Goal: Information Seeking & Learning: Learn about a topic

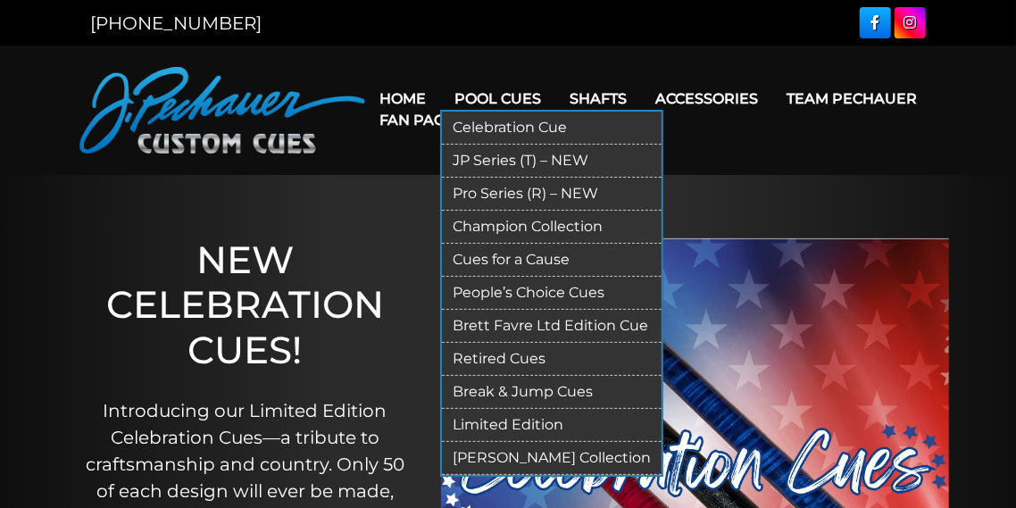
click at [484, 290] on link "People’s Choice Cues" at bounding box center [552, 293] width 220 height 33
click at [496, 163] on link "JP Series (T) – NEW" at bounding box center [552, 161] width 220 height 33
click at [503, 192] on link "Pro Series (R) – NEW" at bounding box center [552, 194] width 220 height 33
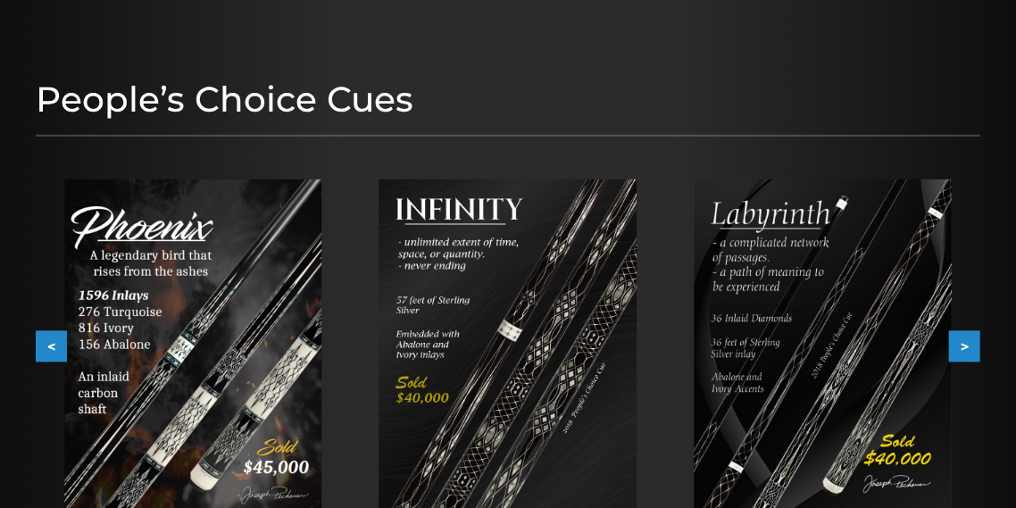
scroll to position [178, 0]
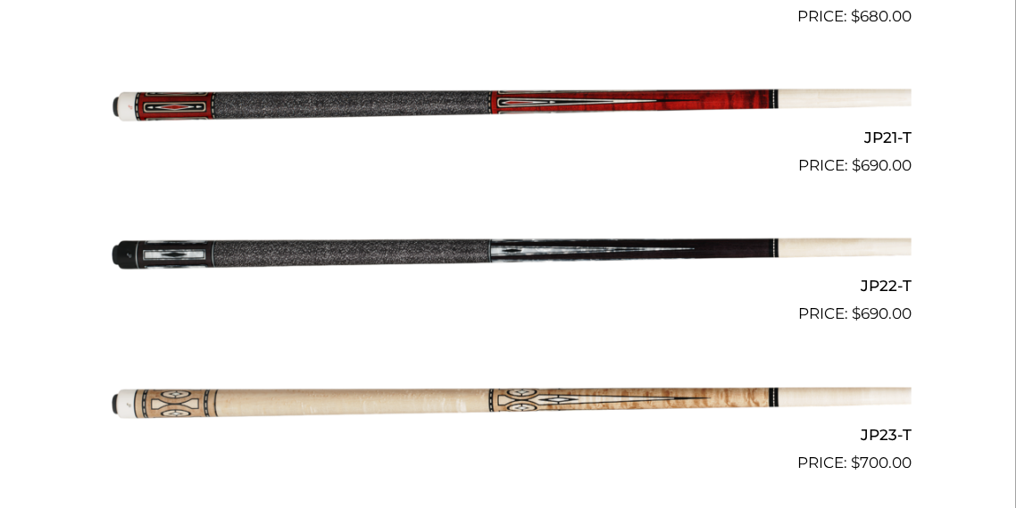
scroll to position [3433, 0]
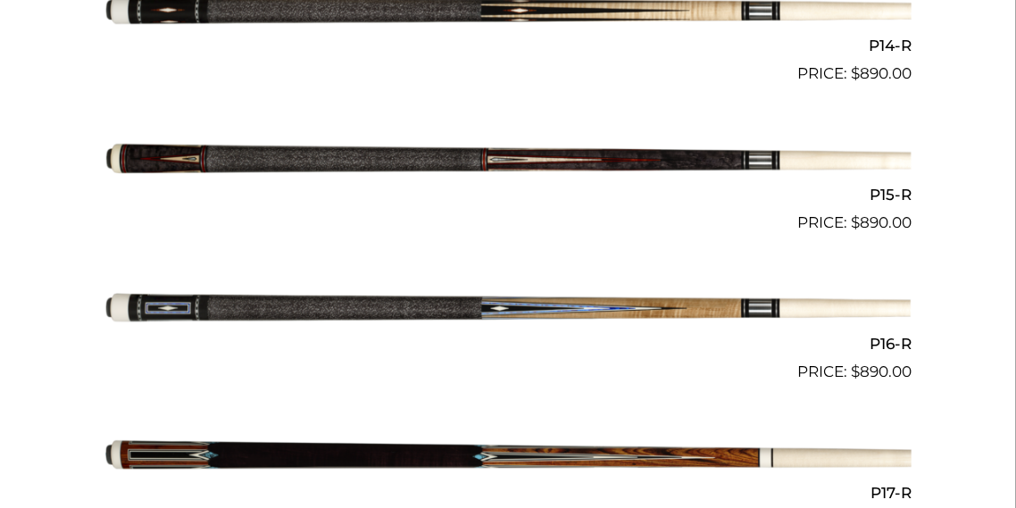
scroll to position [2567, 0]
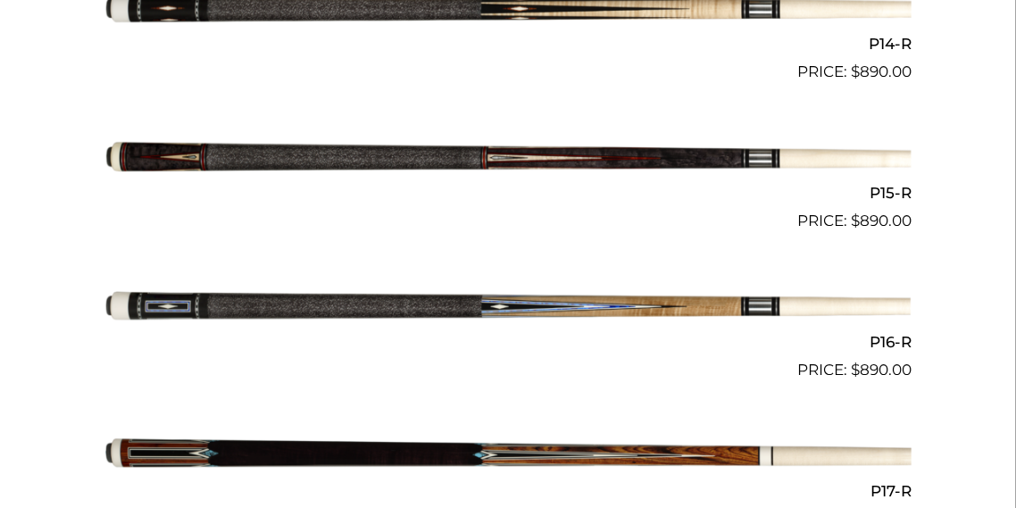
click at [374, 151] on img at bounding box center [507, 158] width 807 height 134
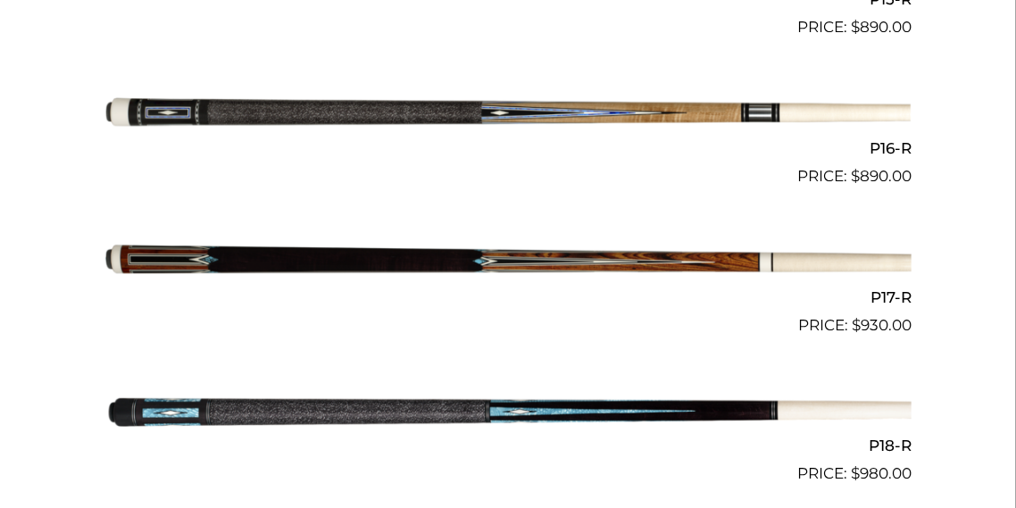
scroll to position [2763, 0]
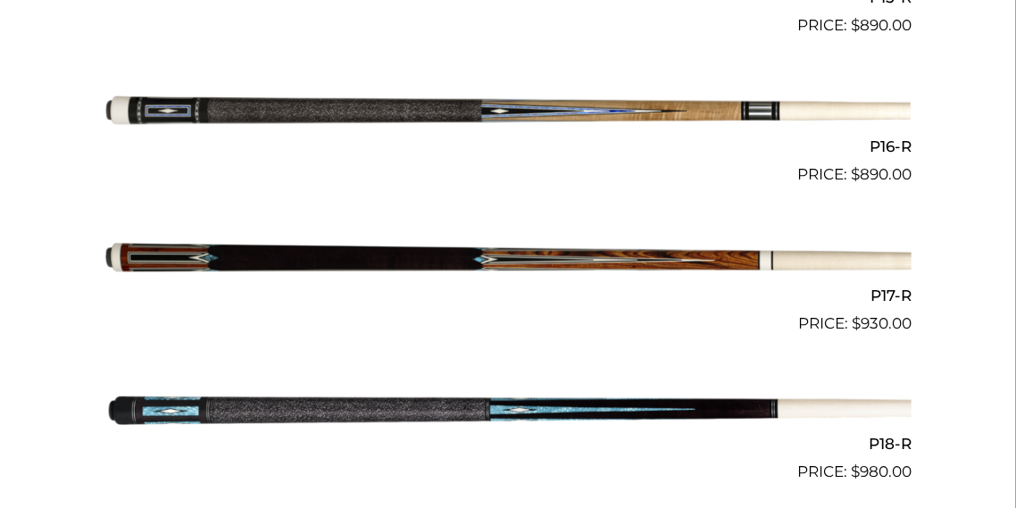
click at [441, 257] on img at bounding box center [507, 261] width 807 height 134
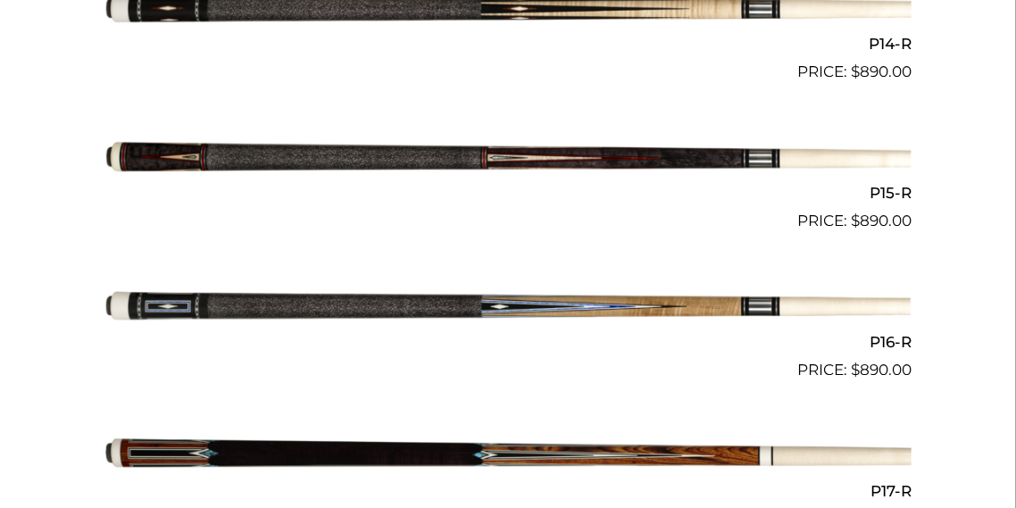
scroll to position [2543, 0]
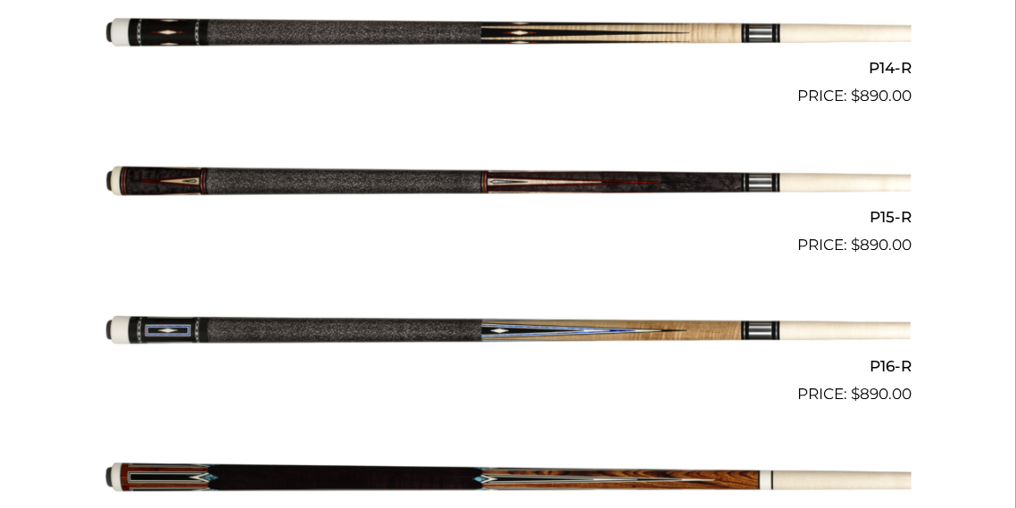
click at [617, 180] on img at bounding box center [507, 182] width 807 height 134
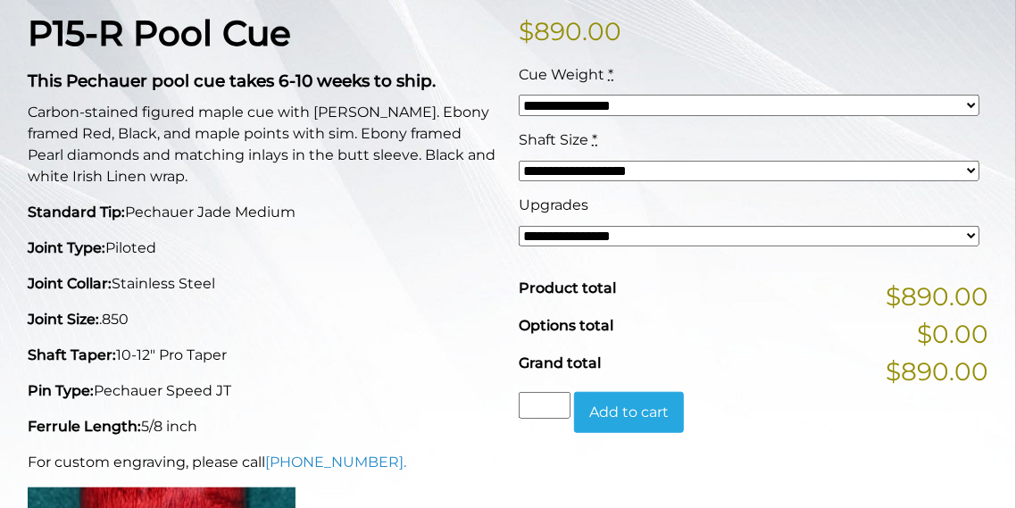
scroll to position [433, 0]
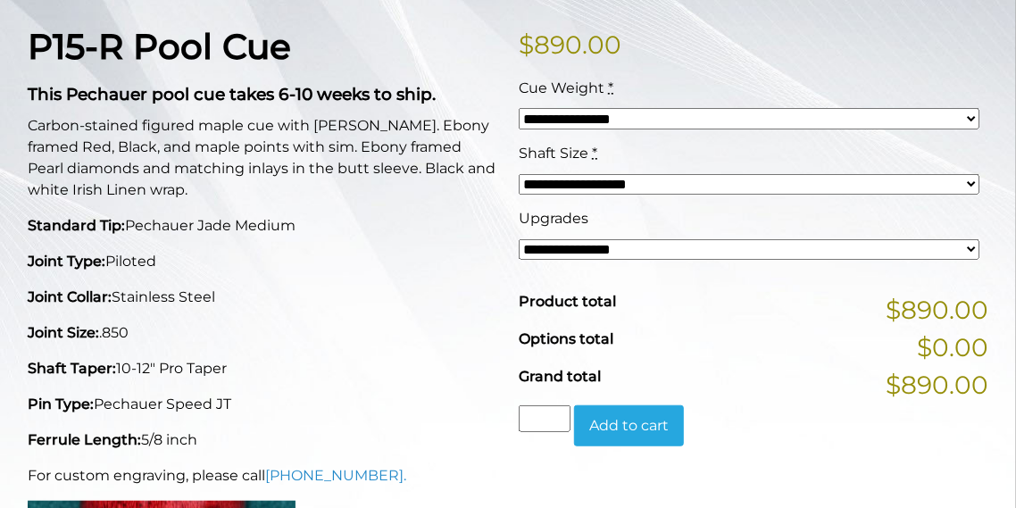
click at [612, 119] on select "**********" at bounding box center [749, 118] width 461 height 21
select select "*****"
click at [519, 108] on select "**********" at bounding box center [749, 118] width 461 height 21
click at [559, 183] on select "**********" at bounding box center [749, 184] width 461 height 21
select select "*****"
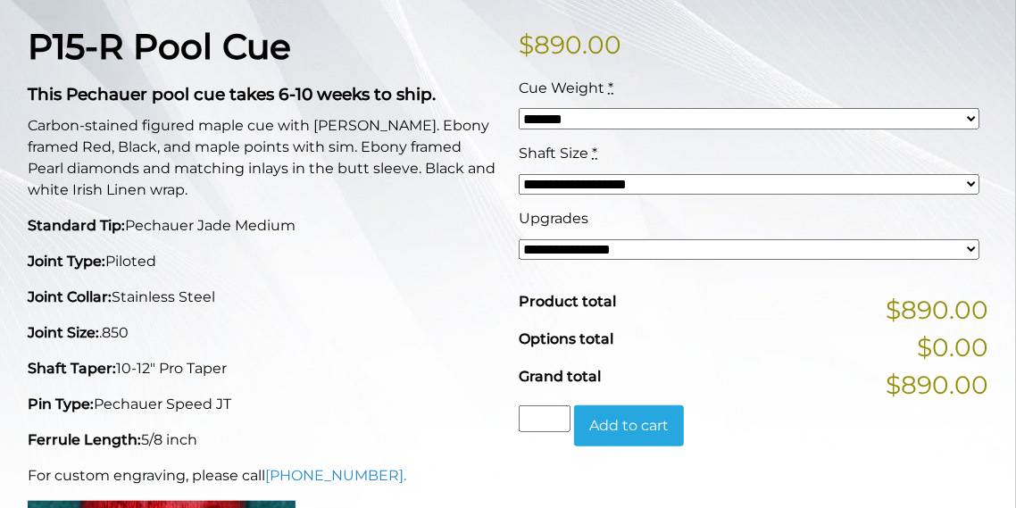
click at [519, 174] on select "**********" at bounding box center [749, 184] width 461 height 21
click at [602, 245] on select "**********" at bounding box center [749, 249] width 461 height 21
select select "*****"
click at [519, 239] on select "**********" at bounding box center [749, 249] width 461 height 21
click at [567, 246] on select "**********" at bounding box center [749, 249] width 461 height 21
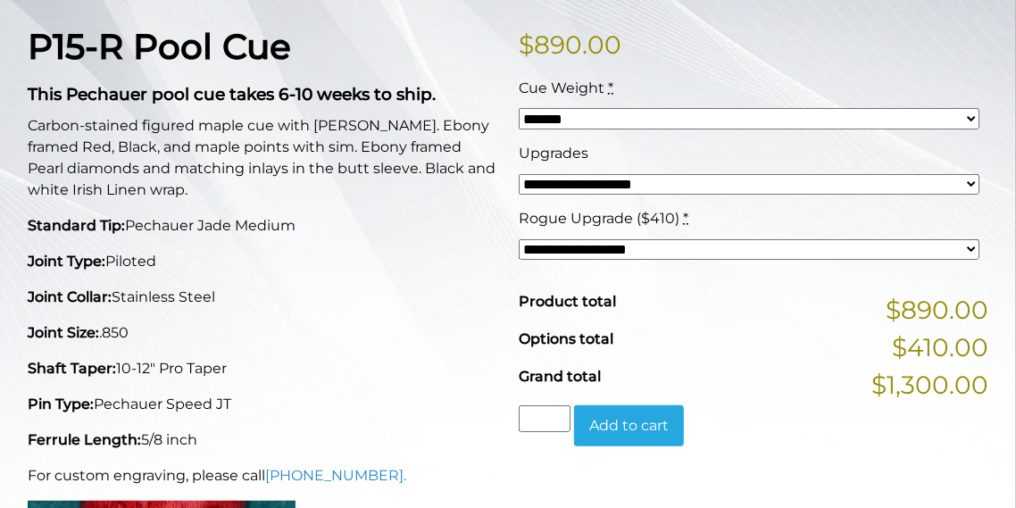
select select "*****"
click at [519, 239] on select "**********" at bounding box center [749, 249] width 461 height 21
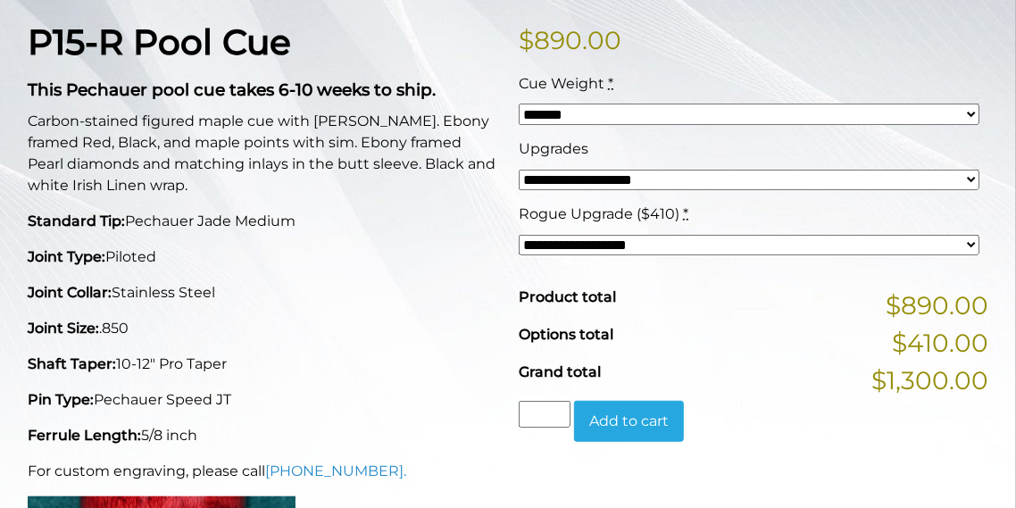
scroll to position [409, 0]
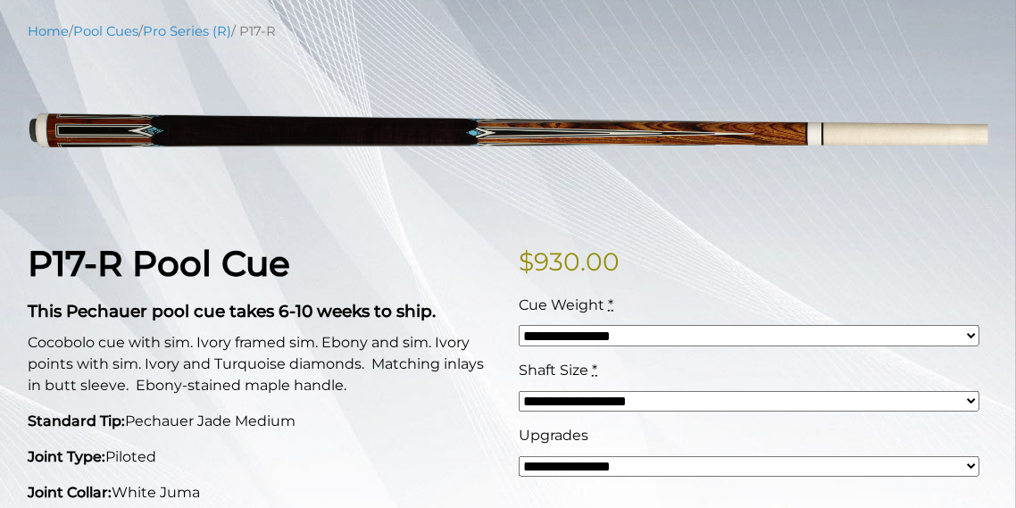
scroll to position [204, 0]
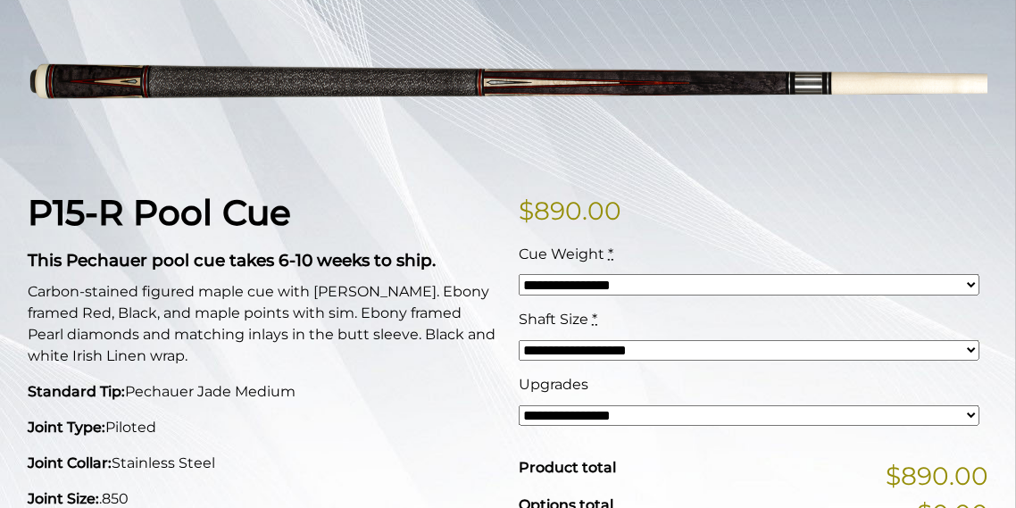
scroll to position [211, 0]
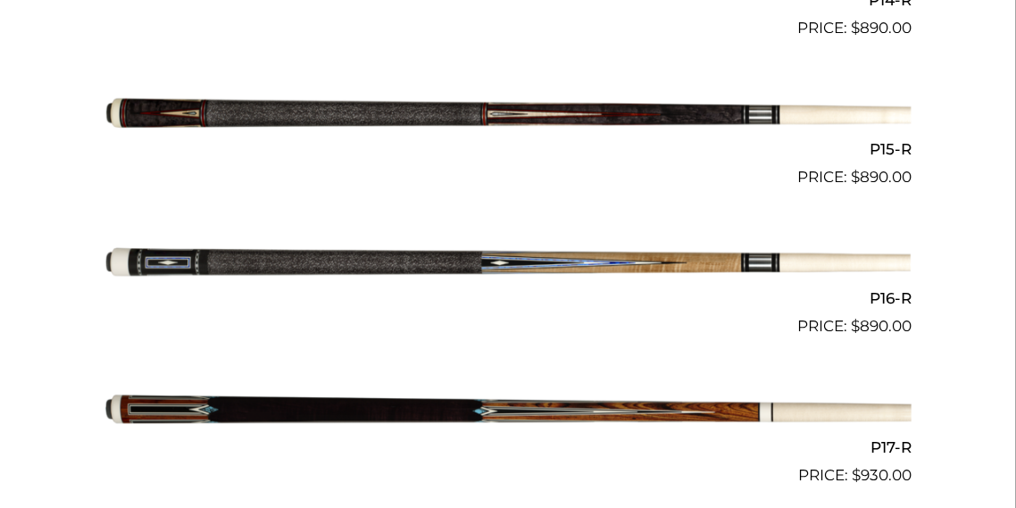
scroll to position [2580, 0]
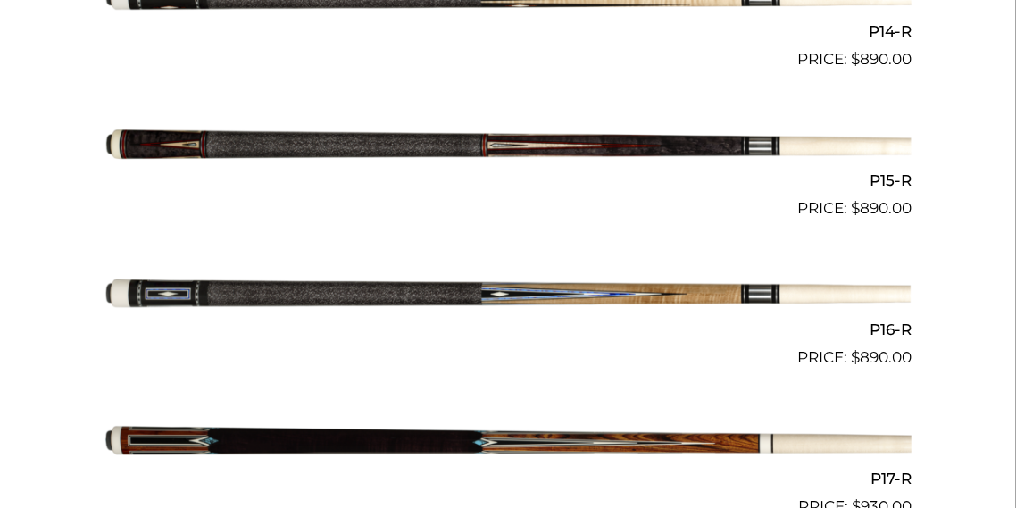
click at [512, 146] on img at bounding box center [507, 146] width 807 height 134
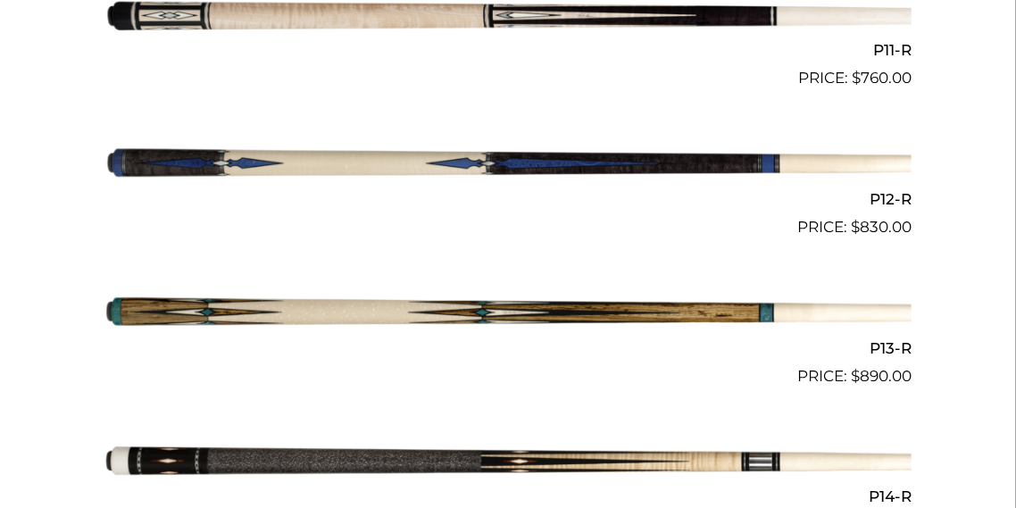
scroll to position [1939, 0]
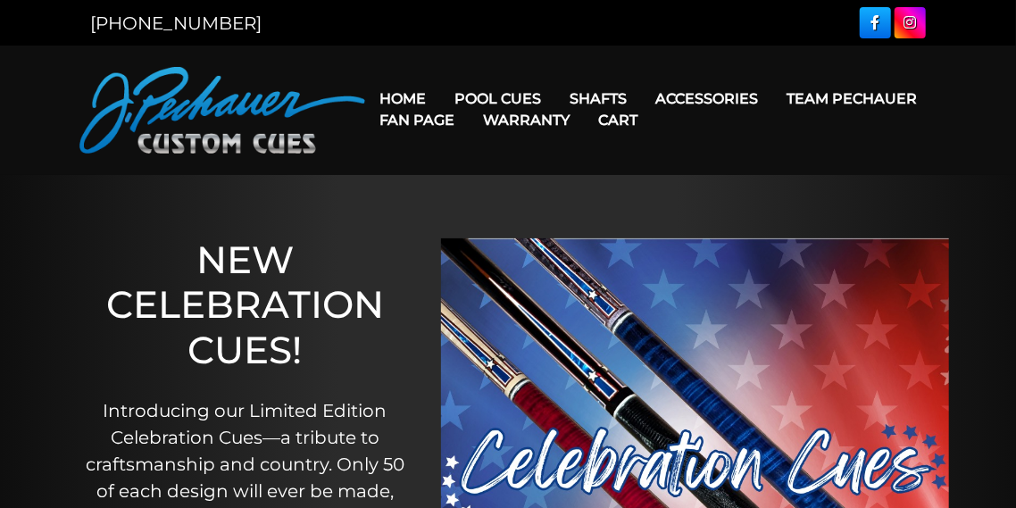
click at [500, 98] on link "Warranty" at bounding box center [526, 120] width 115 height 46
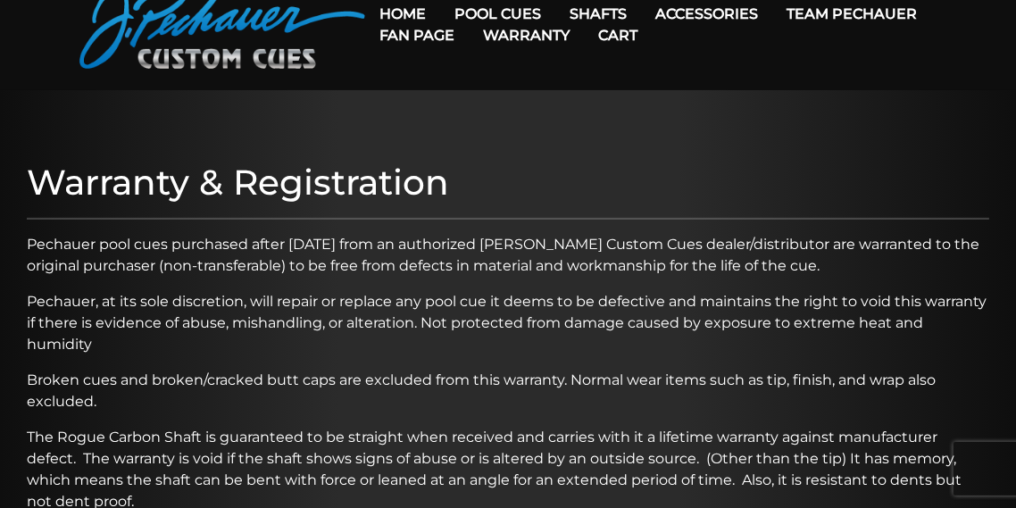
scroll to position [13, 0]
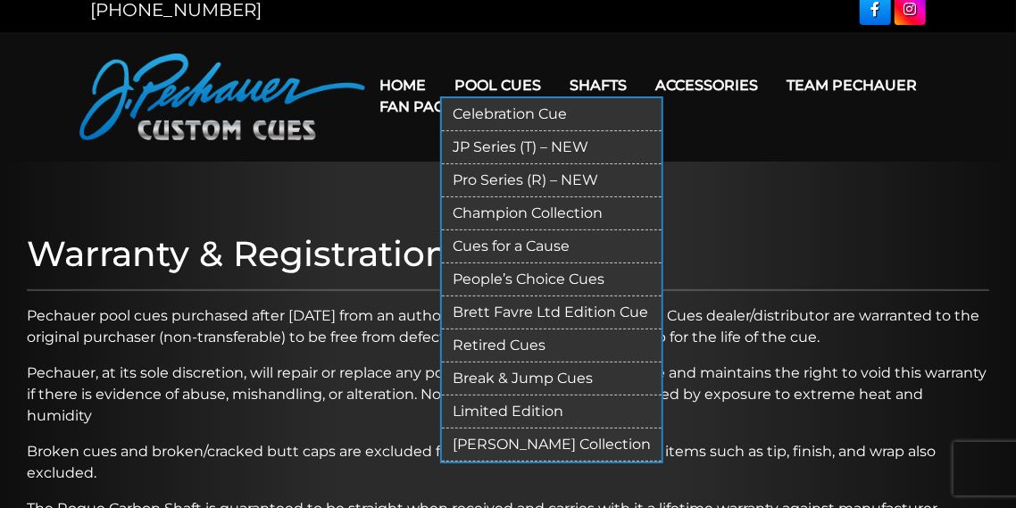
click at [491, 212] on link "Champion Collection" at bounding box center [552, 213] width 220 height 33
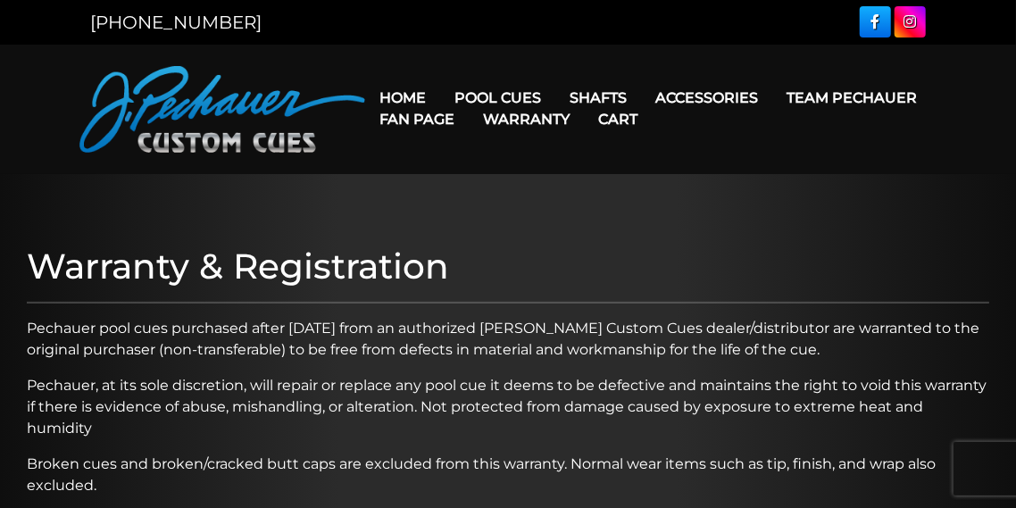
scroll to position [0, 0]
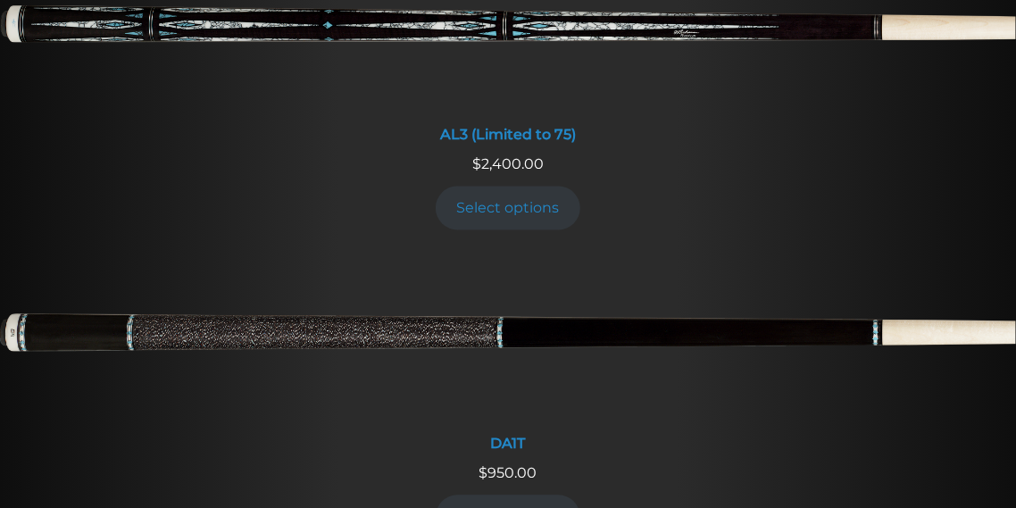
scroll to position [1570, 0]
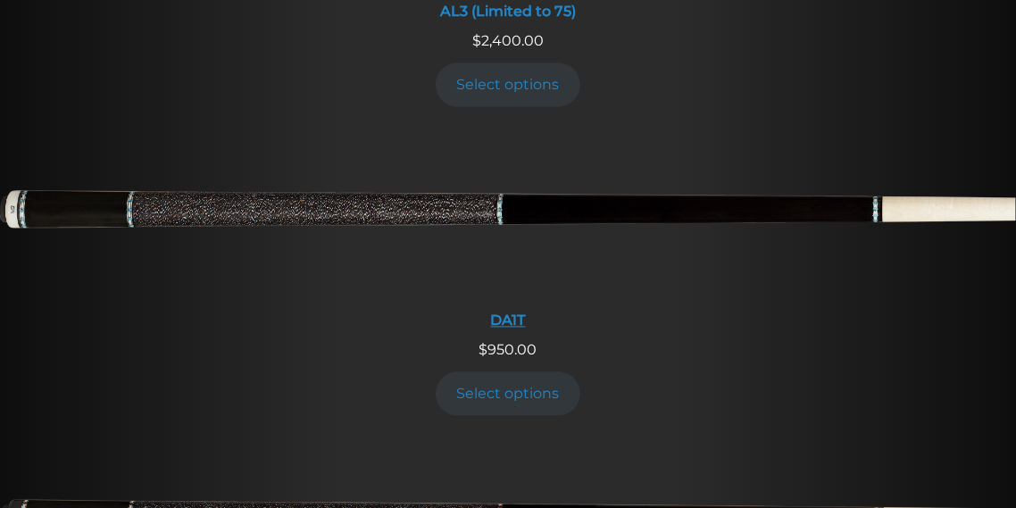
click at [502, 183] on img at bounding box center [508, 215] width 1016 height 169
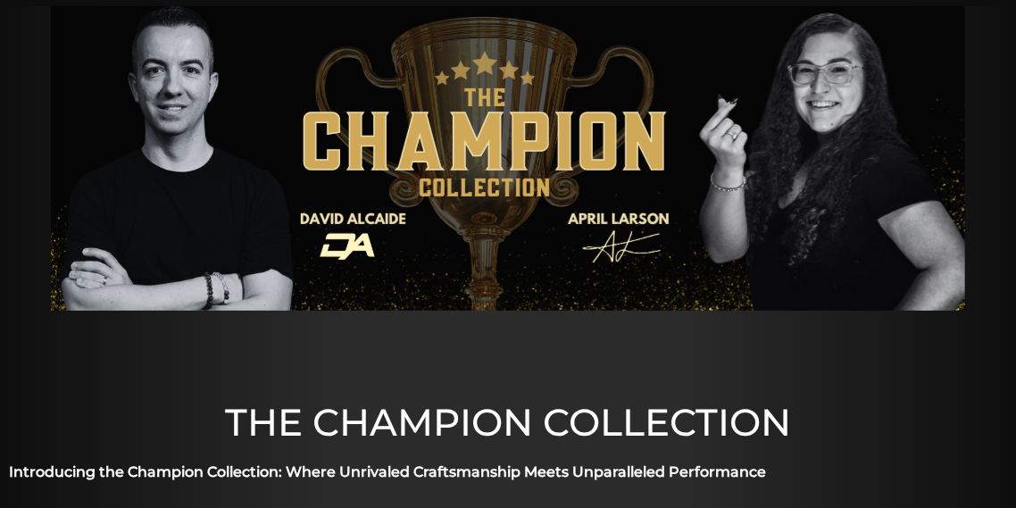
scroll to position [0, 0]
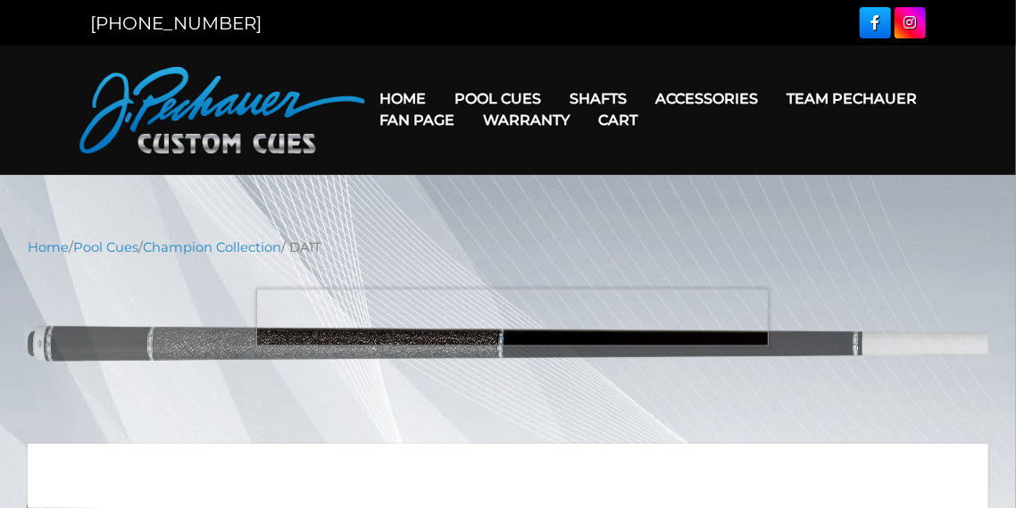
scroll to position [85, 0]
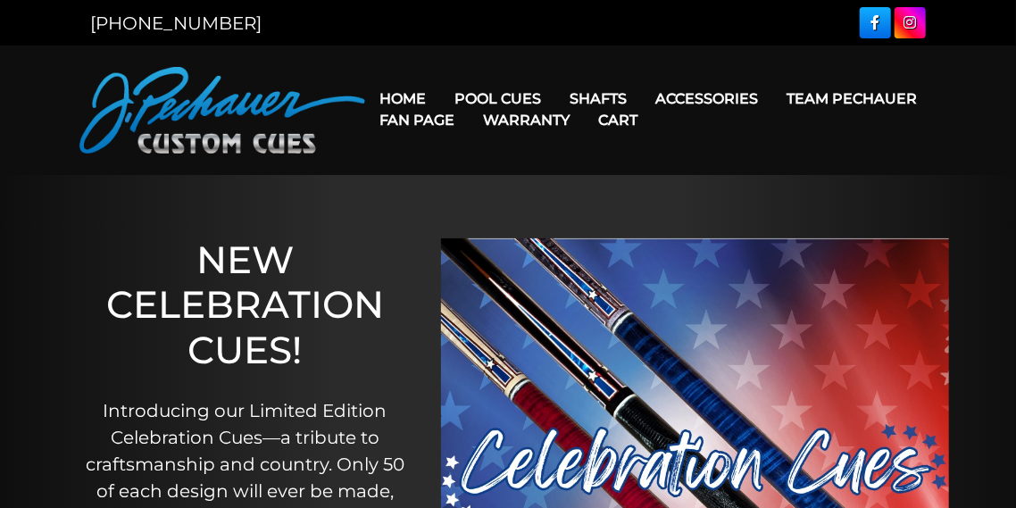
click at [477, 106] on link "Warranty" at bounding box center [526, 120] width 115 height 46
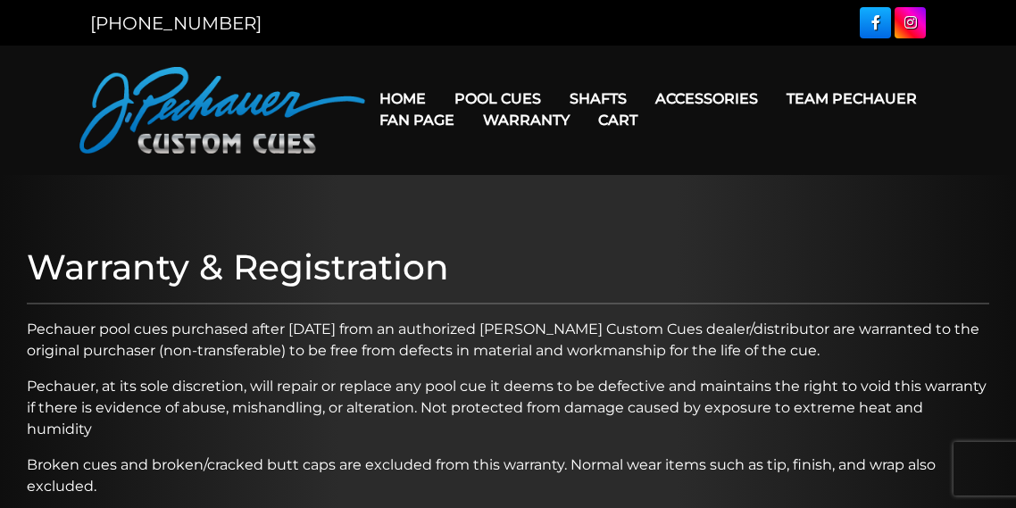
click at [493, 100] on link "Warranty" at bounding box center [526, 120] width 115 height 46
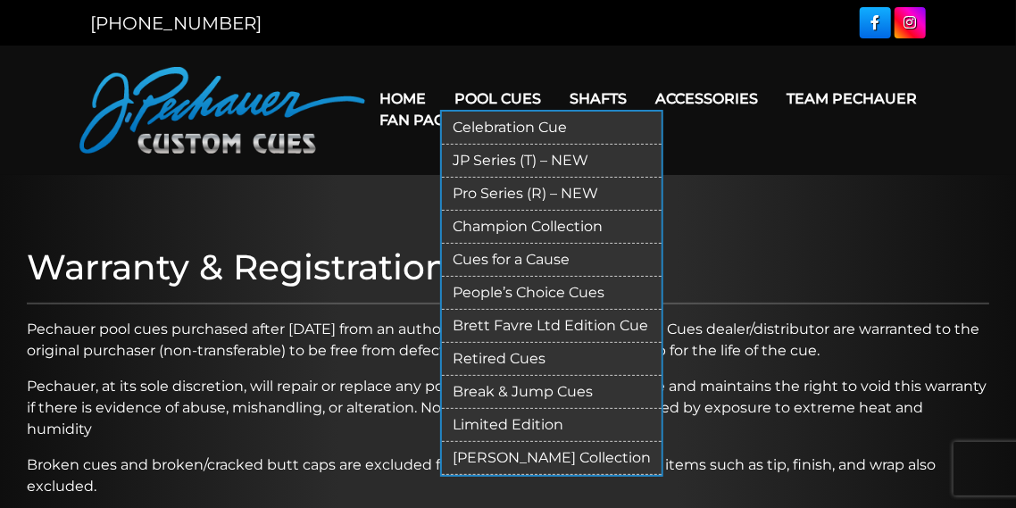
click at [475, 292] on link "People’s Choice Cues" at bounding box center [552, 293] width 220 height 33
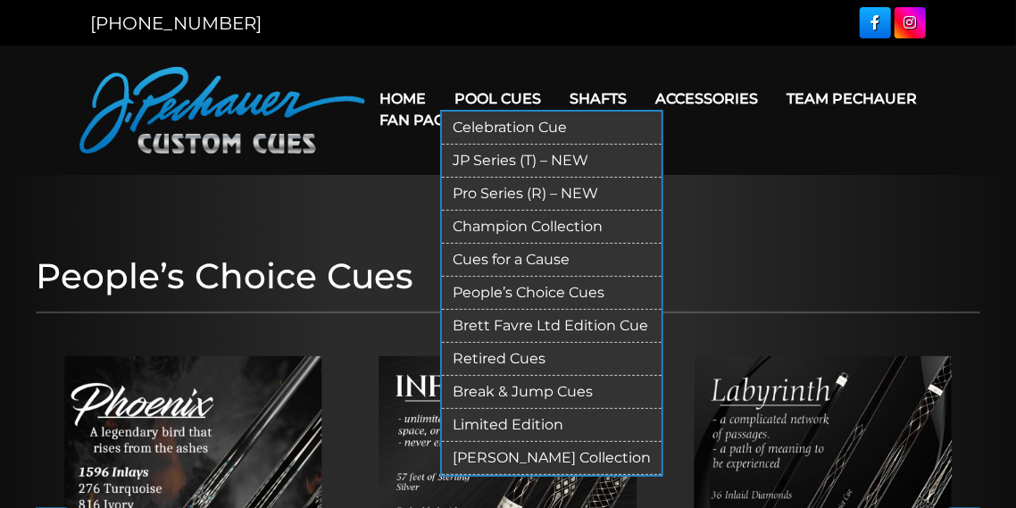
click at [482, 329] on link "Brett Favre Ltd Edition Cue" at bounding box center [552, 326] width 220 height 33
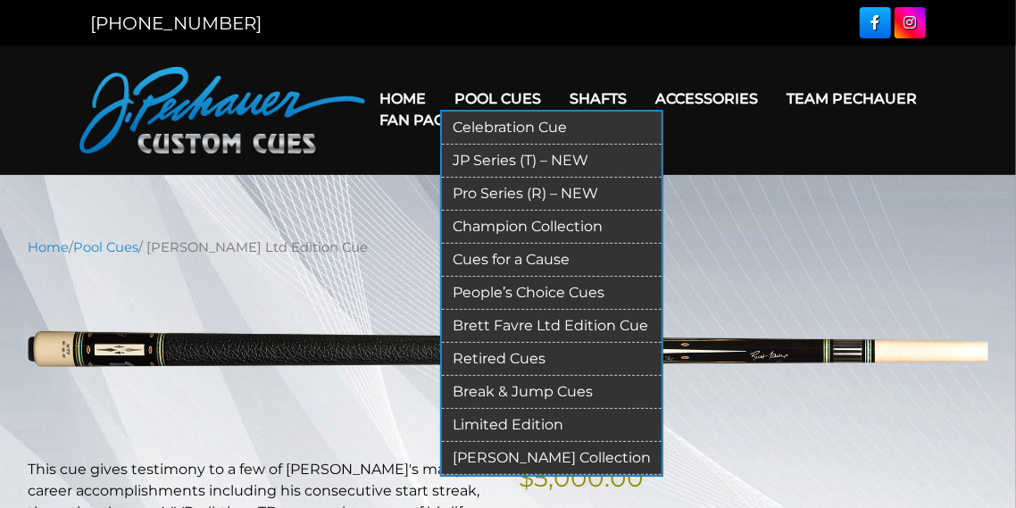
click at [499, 424] on link "Limited Edition" at bounding box center [552, 425] width 220 height 33
click at [494, 188] on link "Pro Series (R) – NEW" at bounding box center [552, 194] width 220 height 33
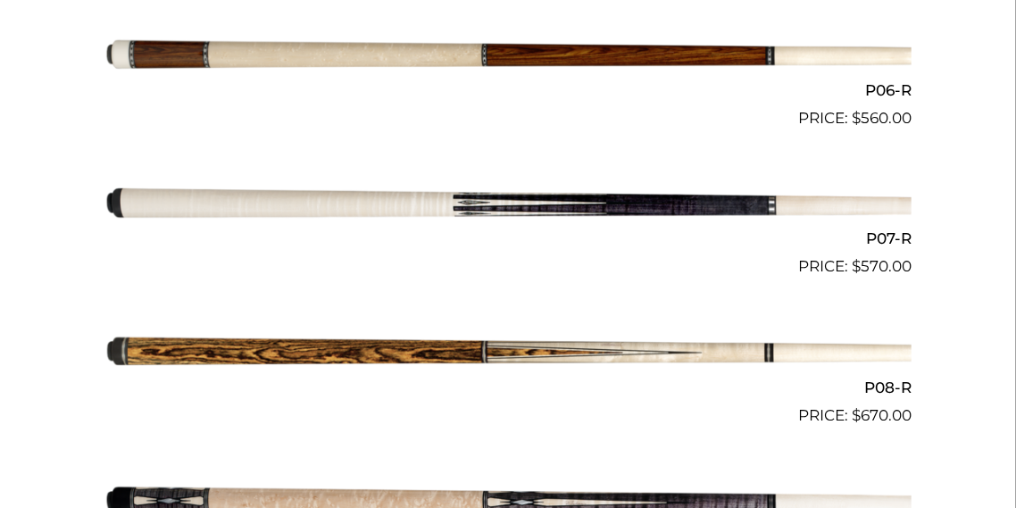
scroll to position [1331, 0]
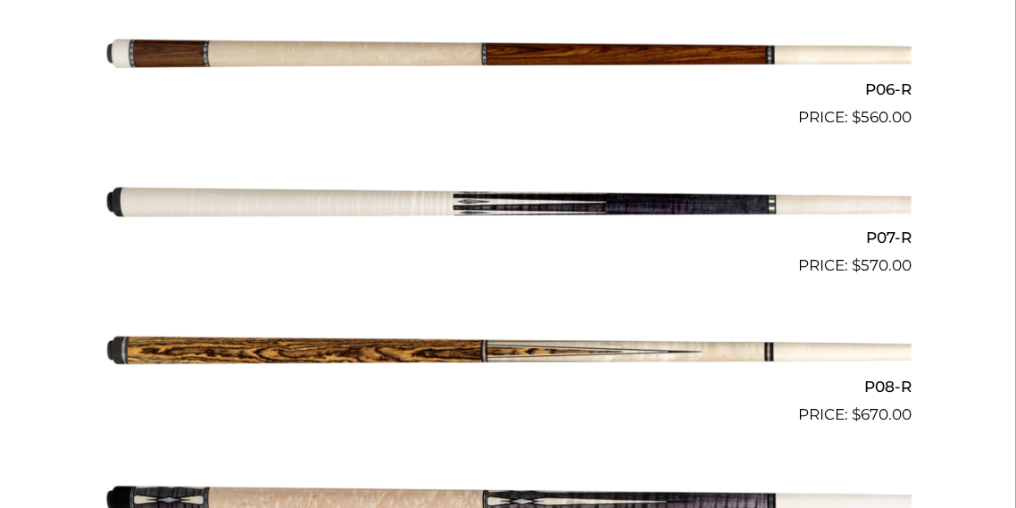
click at [457, 197] on img at bounding box center [507, 204] width 807 height 134
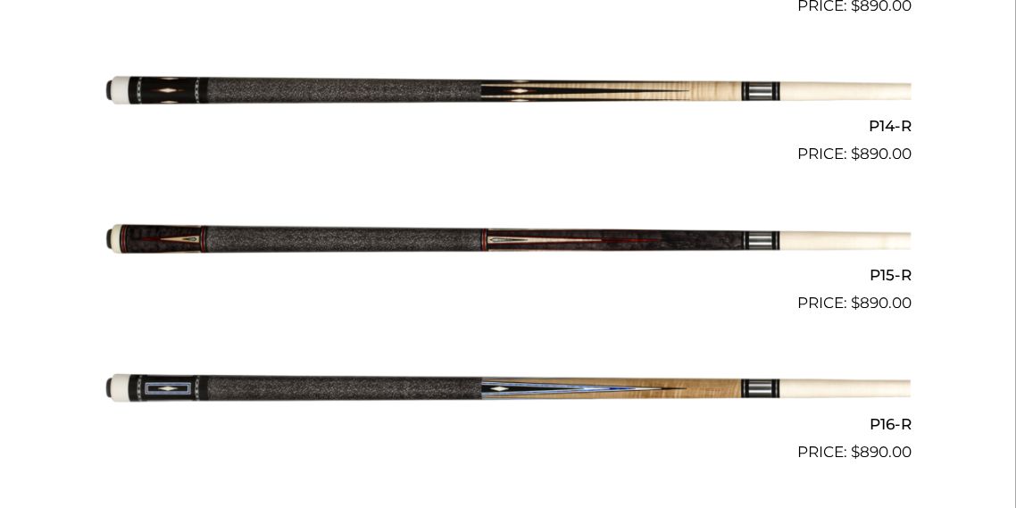
scroll to position [2486, 0]
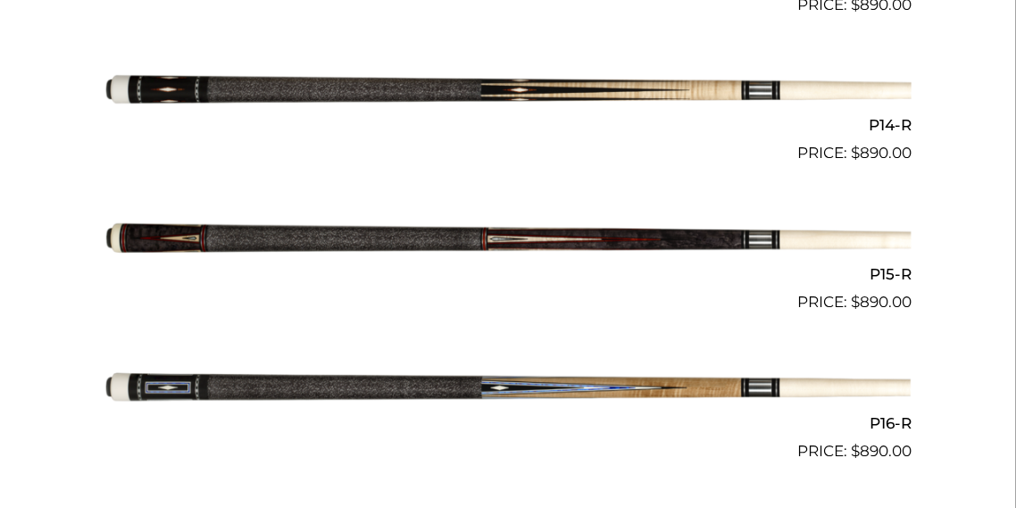
click at [564, 229] on img at bounding box center [507, 239] width 807 height 134
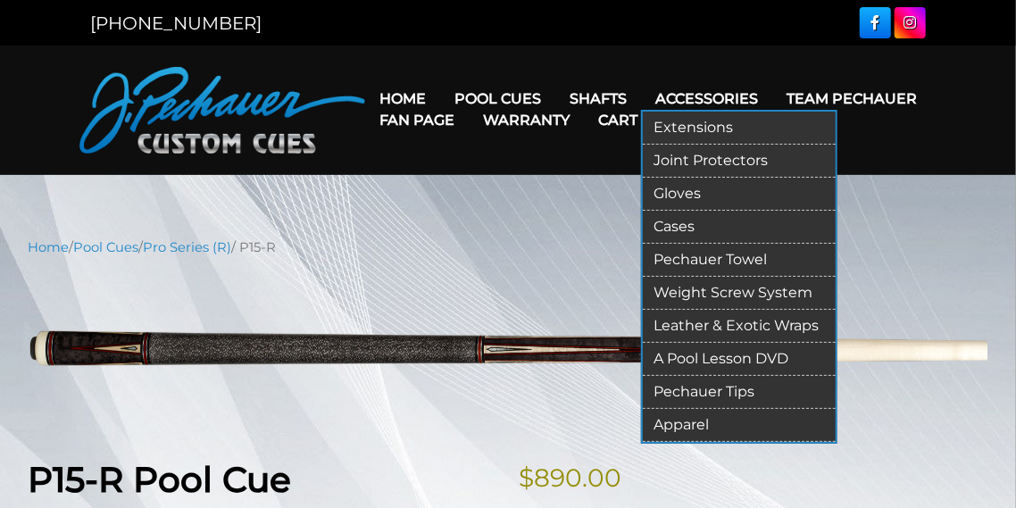
click at [697, 129] on link "Extensions" at bounding box center [739, 128] width 193 height 33
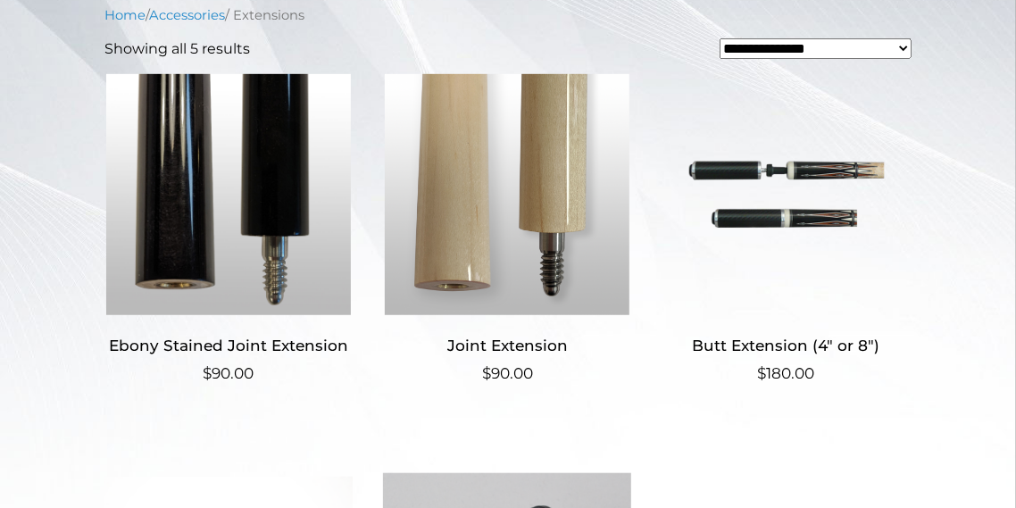
scroll to position [437, 0]
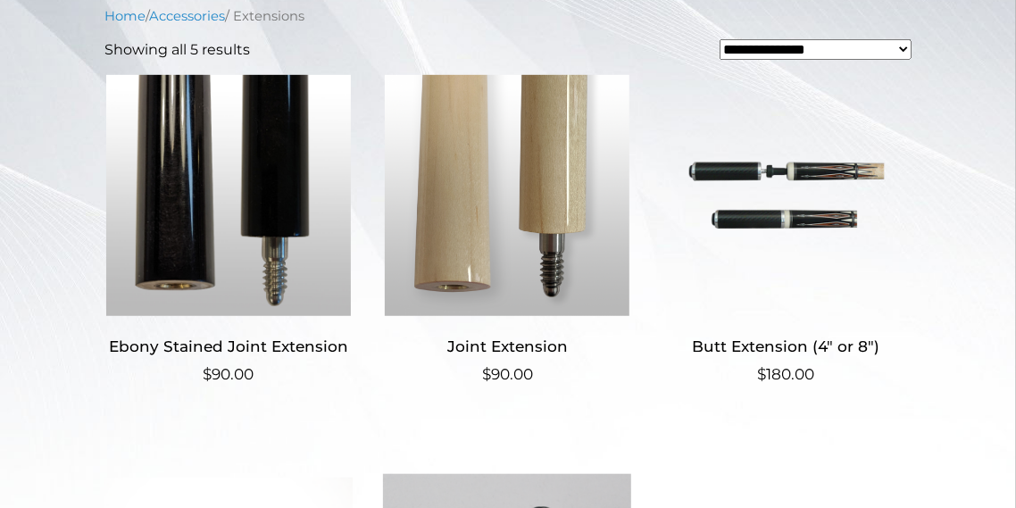
click at [764, 213] on img at bounding box center [786, 195] width 248 height 241
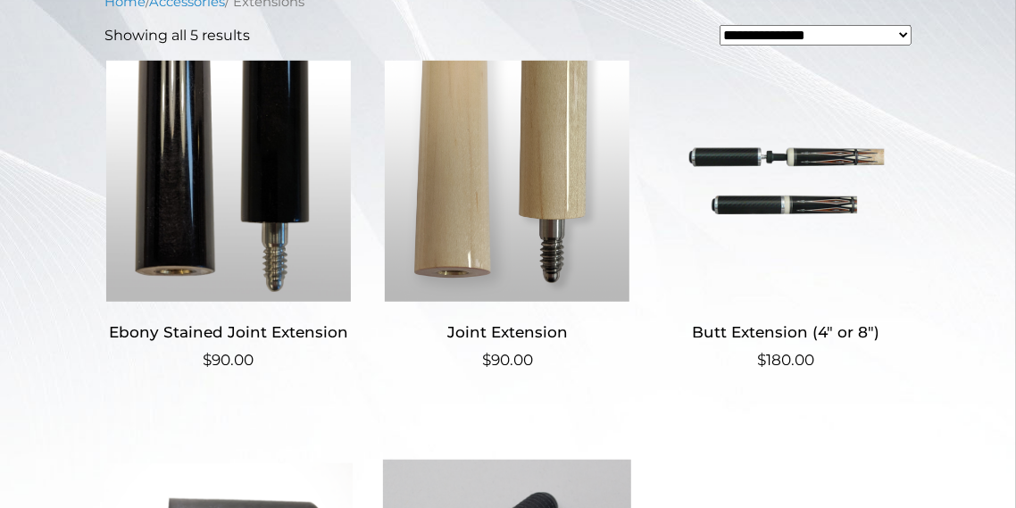
scroll to position [800, 0]
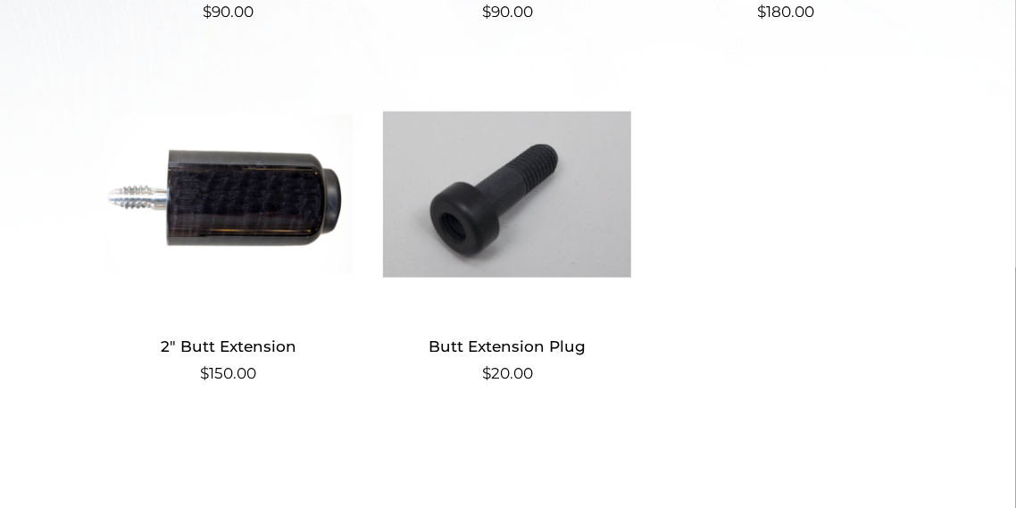
click at [235, 230] on img at bounding box center [228, 194] width 248 height 241
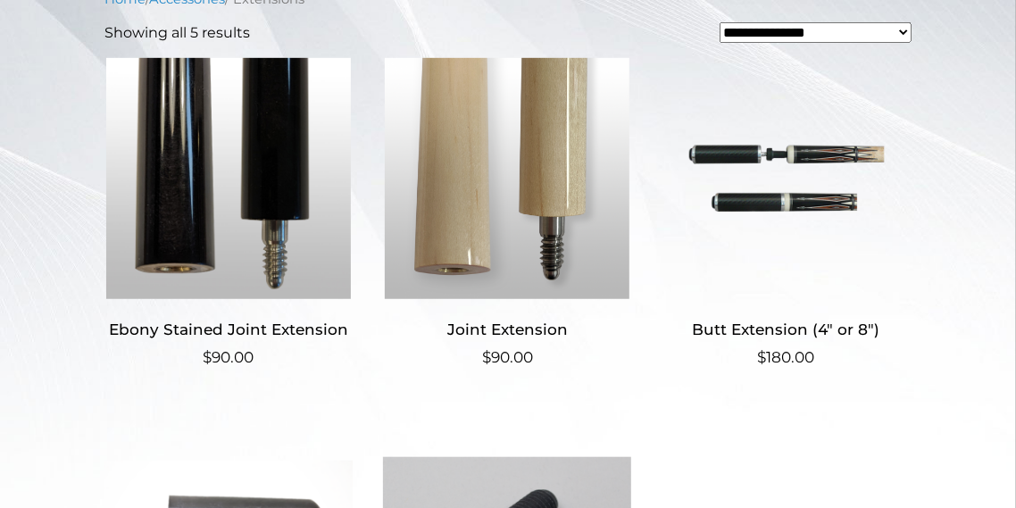
scroll to position [356, 0]
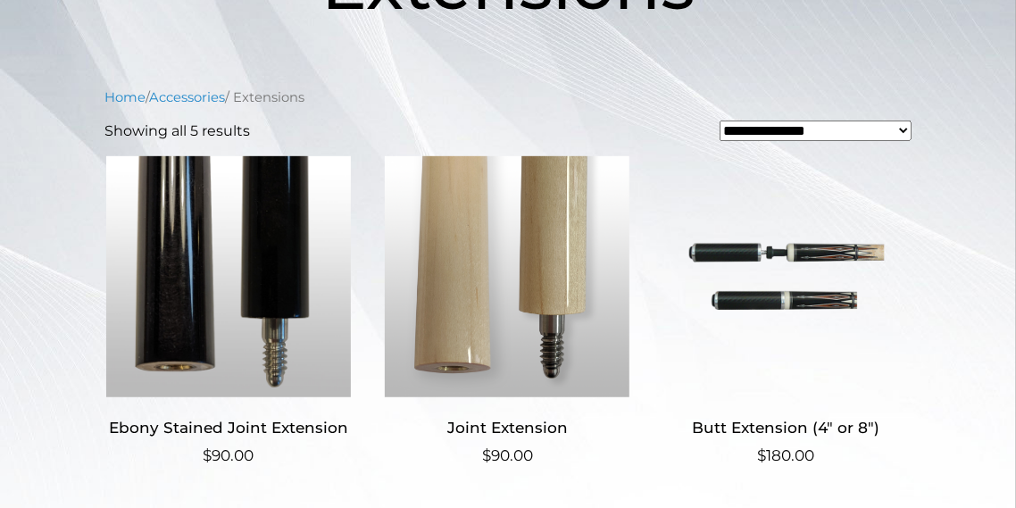
click at [747, 313] on img at bounding box center [786, 276] width 248 height 241
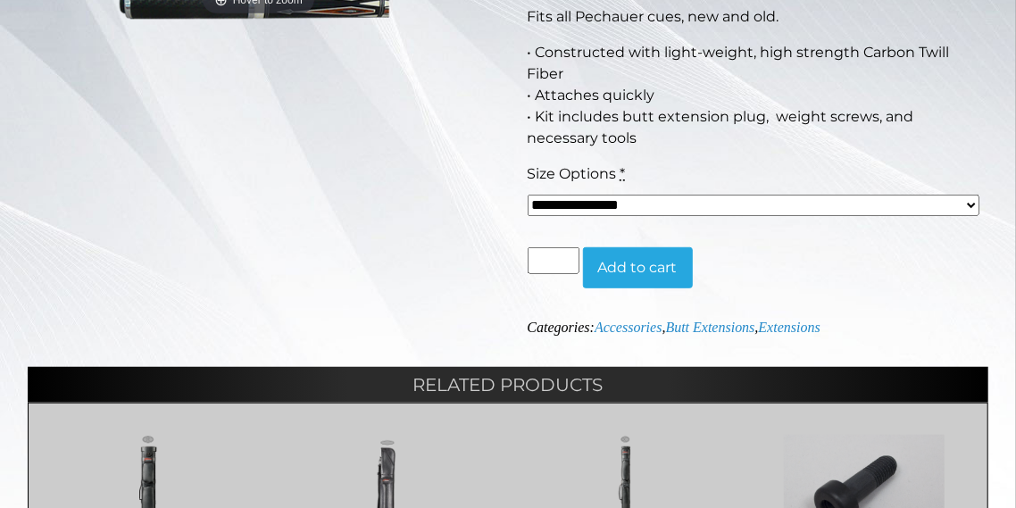
scroll to position [405, 0]
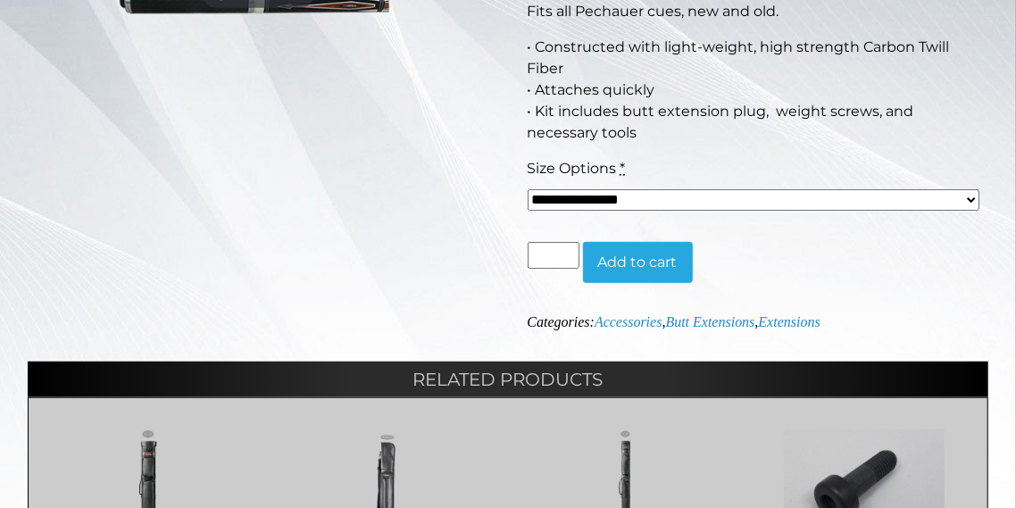
click at [600, 189] on select "**********" at bounding box center [754, 199] width 453 height 21
click at [387, 214] on div "**********" at bounding box center [508, 276] width 961 height 823
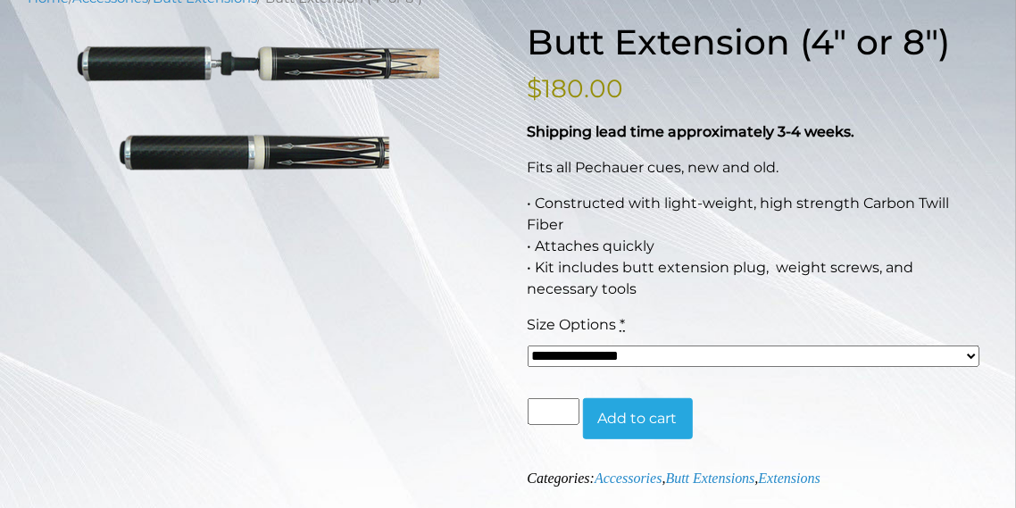
scroll to position [0, 0]
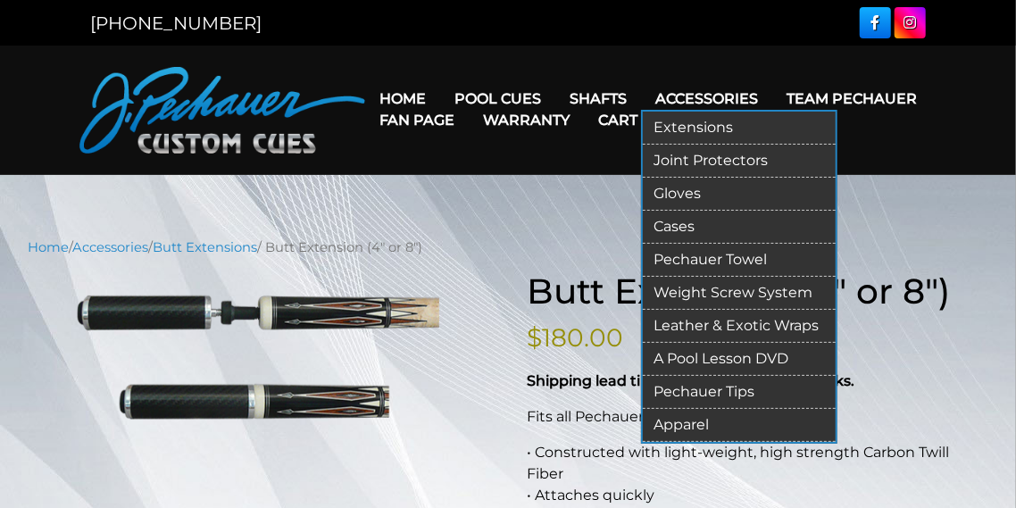
click at [704, 159] on link "Joint Protectors" at bounding box center [739, 161] width 193 height 33
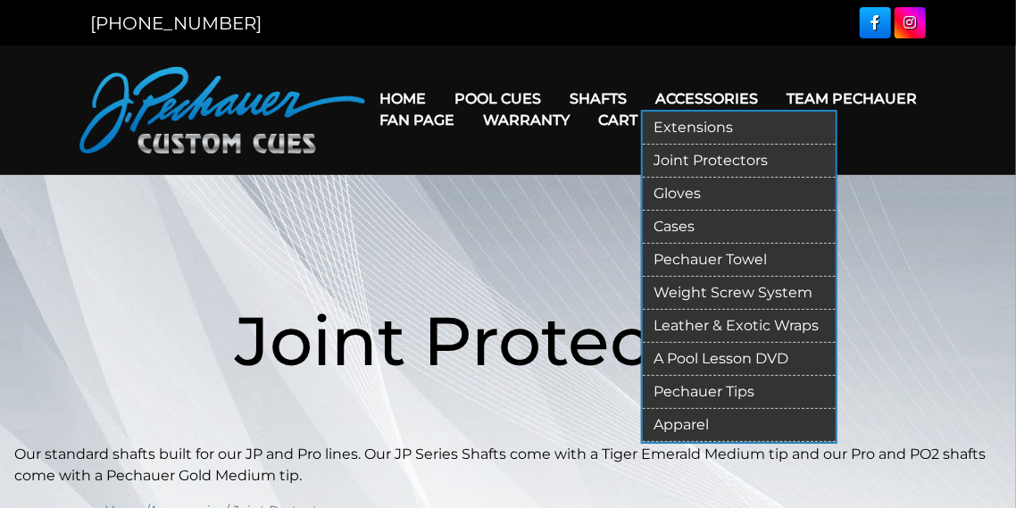
click at [689, 162] on link "Joint Protectors" at bounding box center [739, 161] width 193 height 33
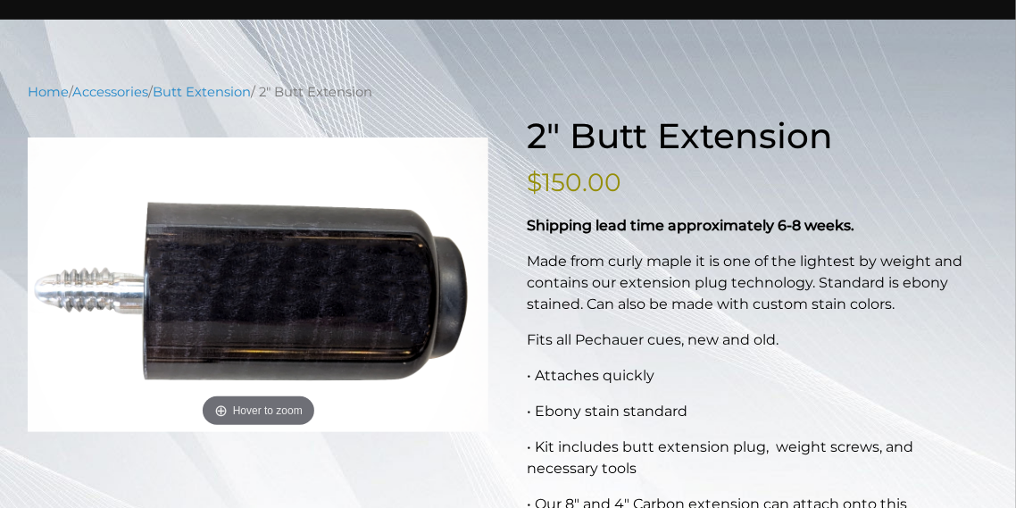
scroll to position [156, 0]
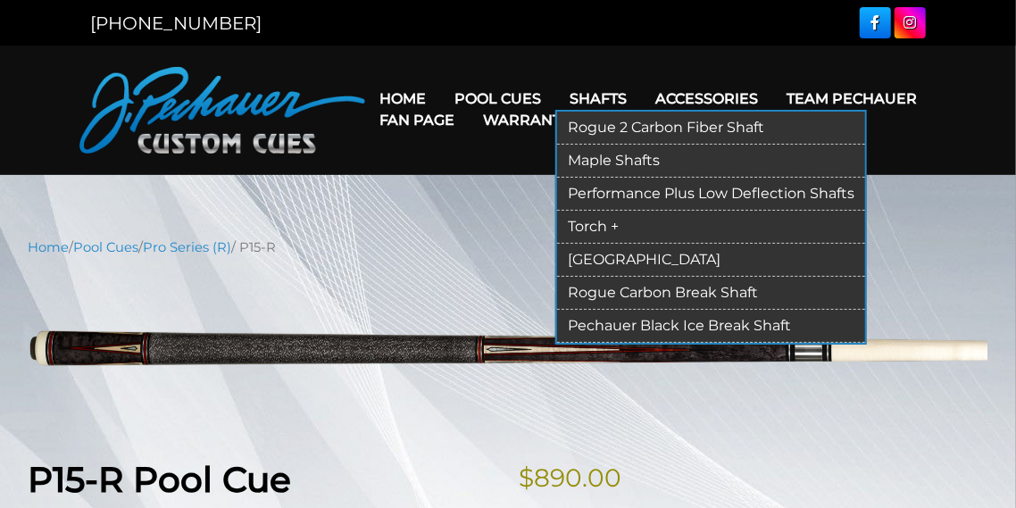
click at [602, 258] on link "[GEOGRAPHIC_DATA]" at bounding box center [711, 260] width 308 height 33
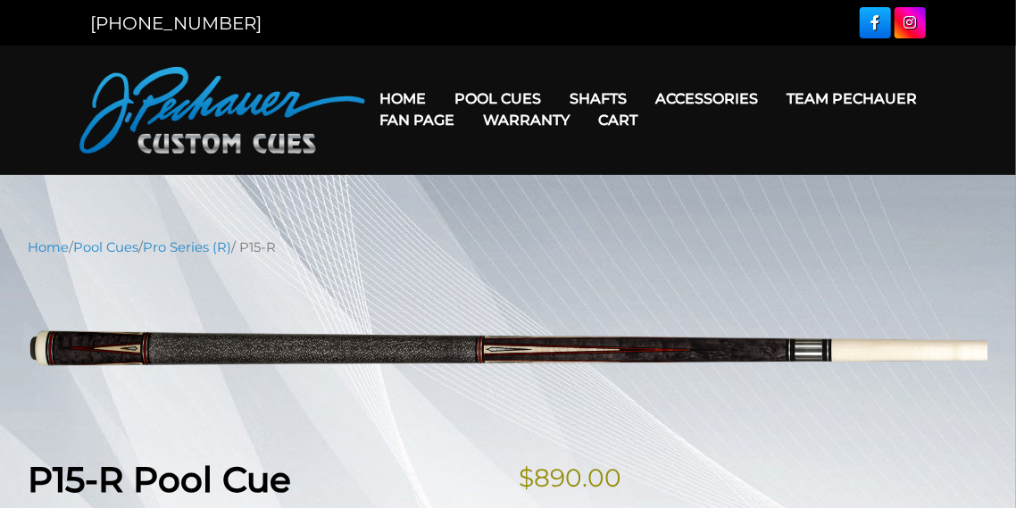
click at [820, 99] on link "Team Pechauer" at bounding box center [851, 99] width 159 height 46
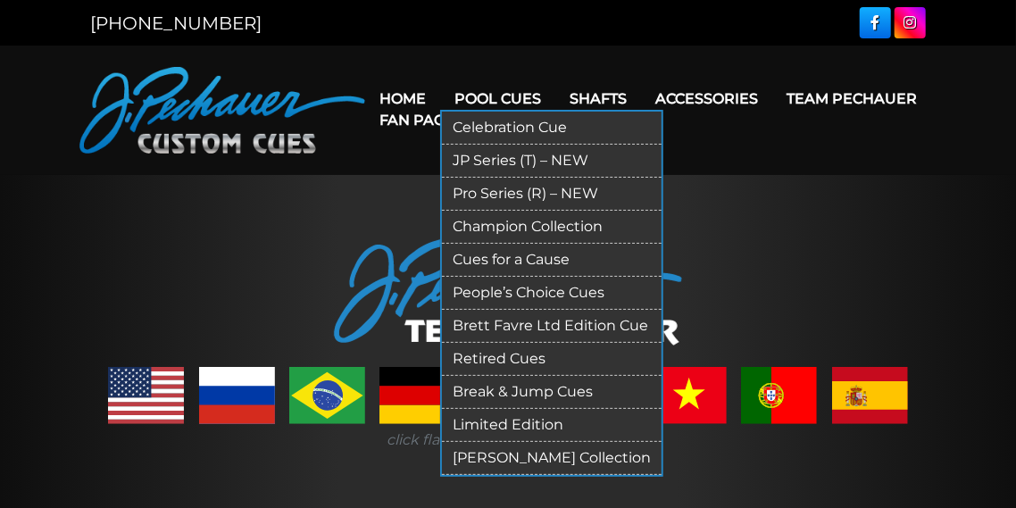
click at [495, 193] on link "Pro Series (R) – NEW" at bounding box center [552, 194] width 220 height 33
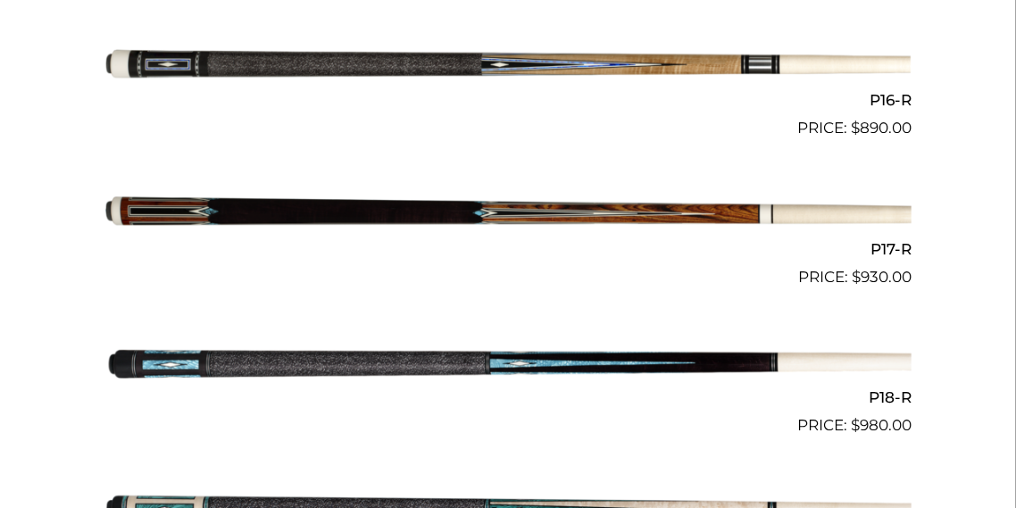
scroll to position [2811, 0]
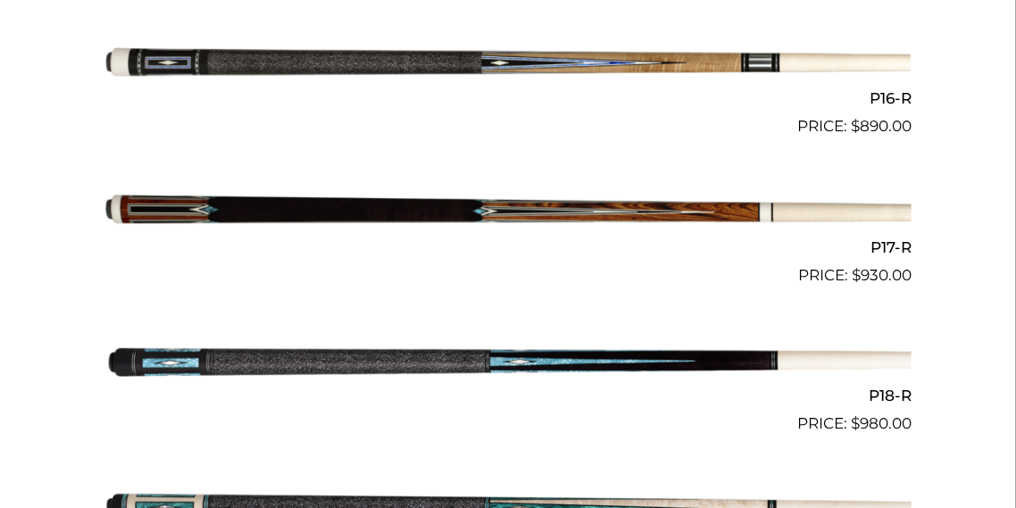
click at [490, 205] on img at bounding box center [507, 213] width 807 height 134
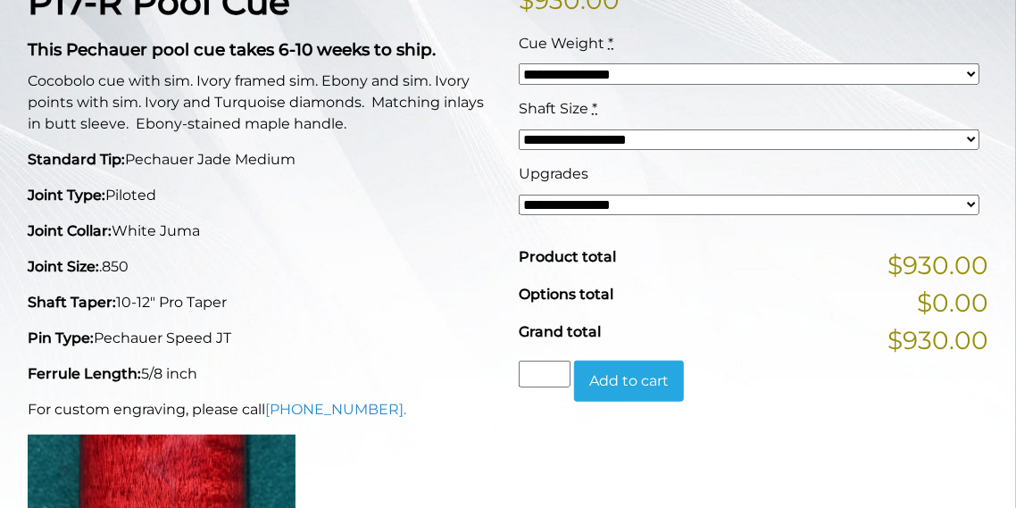
scroll to position [469, 0]
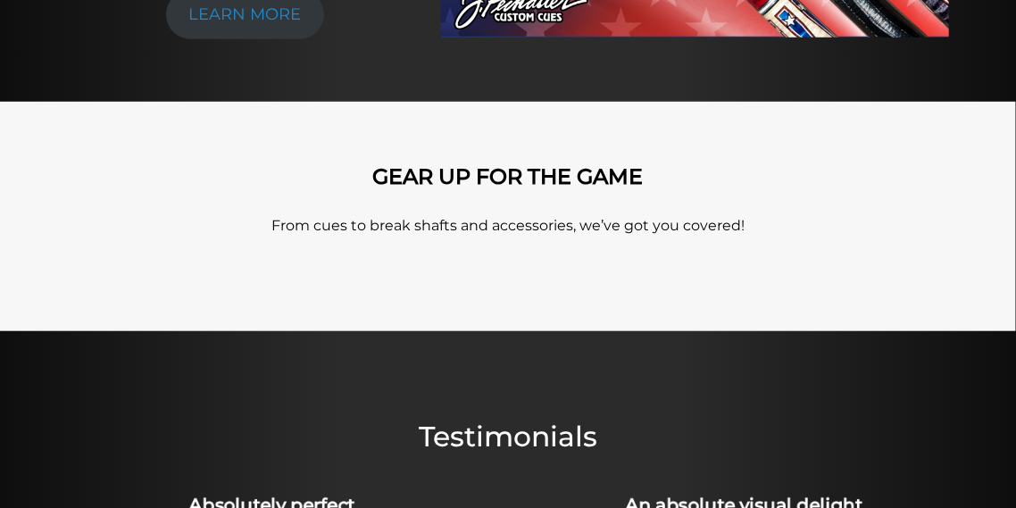
scroll to position [727, 0]
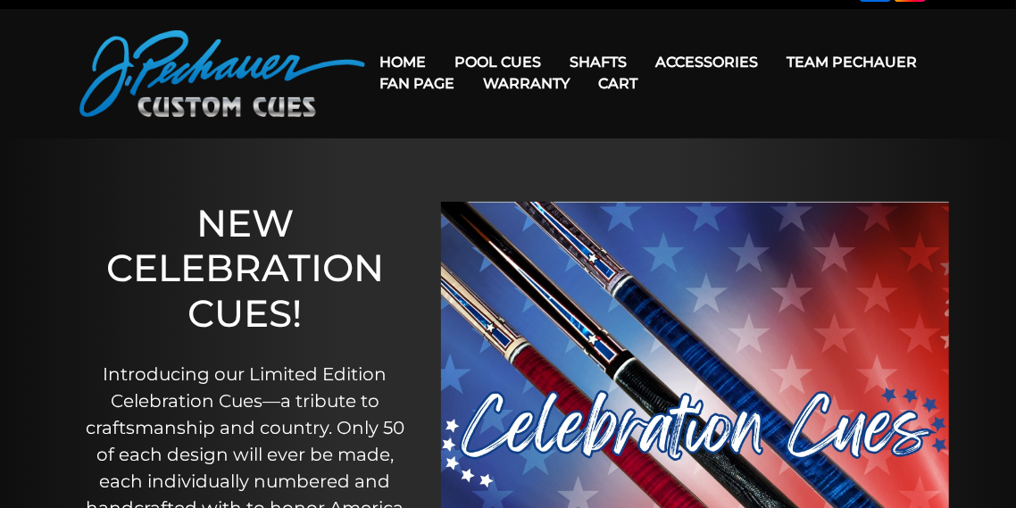
scroll to position [26, 0]
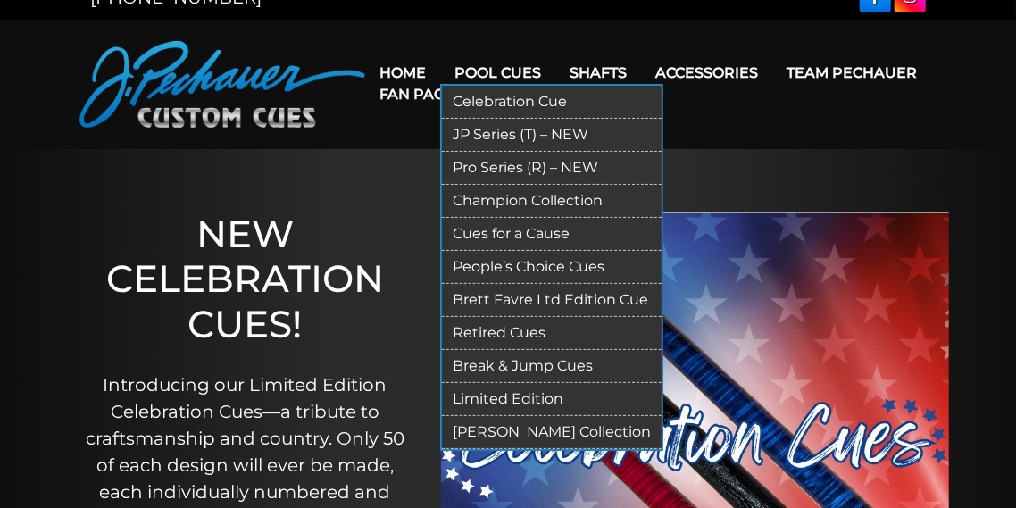
click at [501, 162] on link "Pro Series (R) – NEW" at bounding box center [552, 168] width 220 height 33
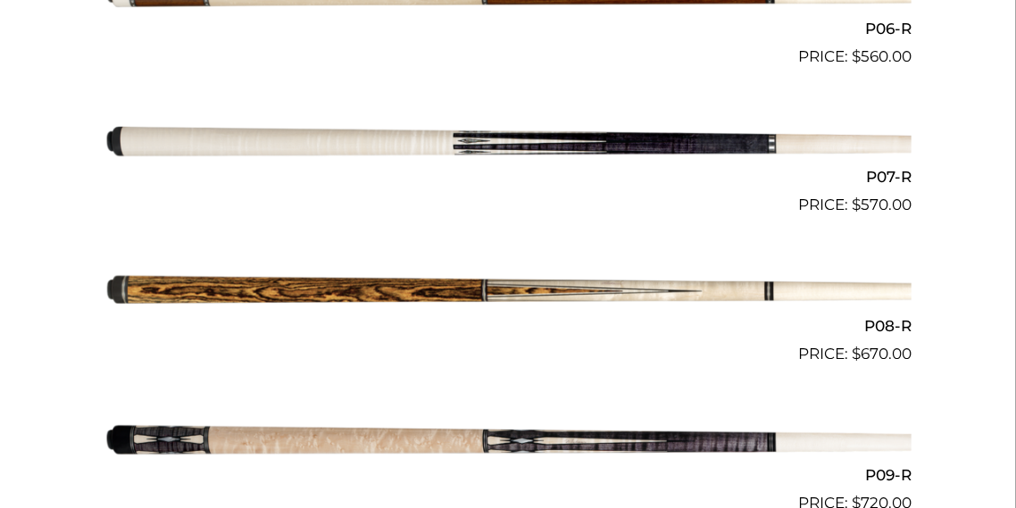
scroll to position [1383, 0]
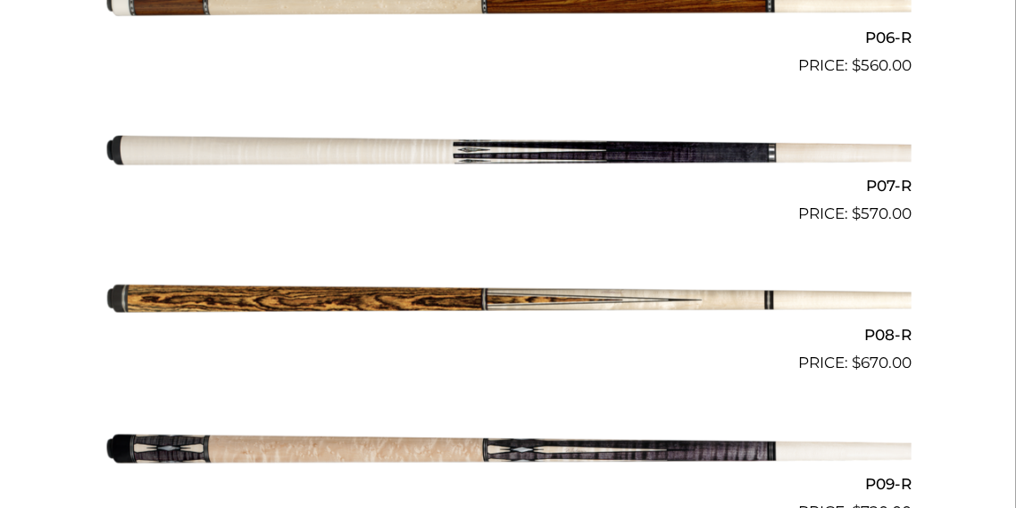
click at [468, 155] on img at bounding box center [507, 152] width 807 height 134
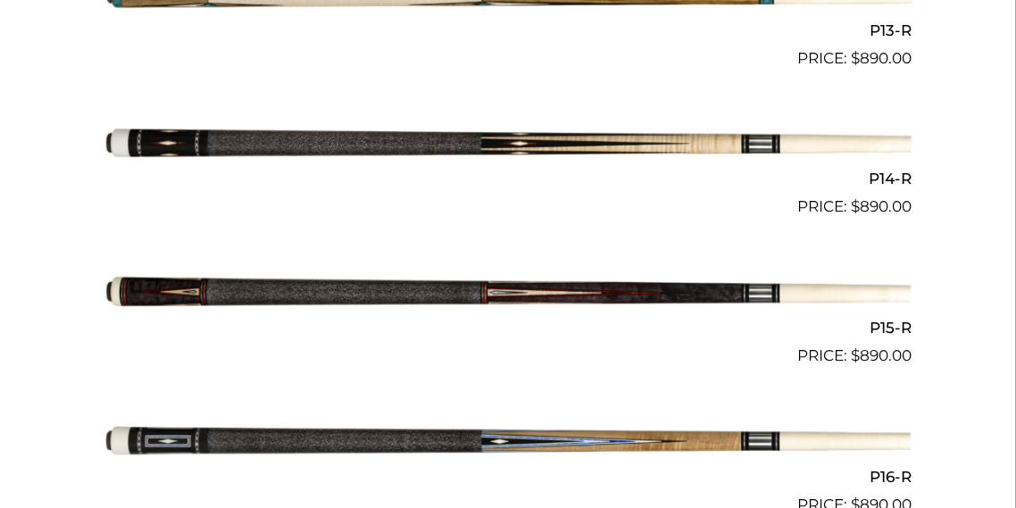
scroll to position [2558, 0]
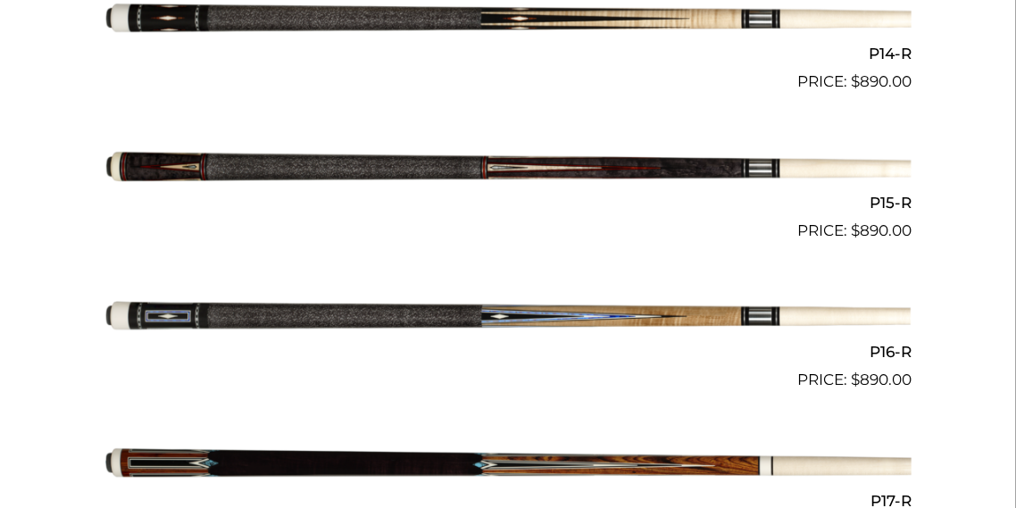
click at [506, 155] on img at bounding box center [507, 168] width 807 height 134
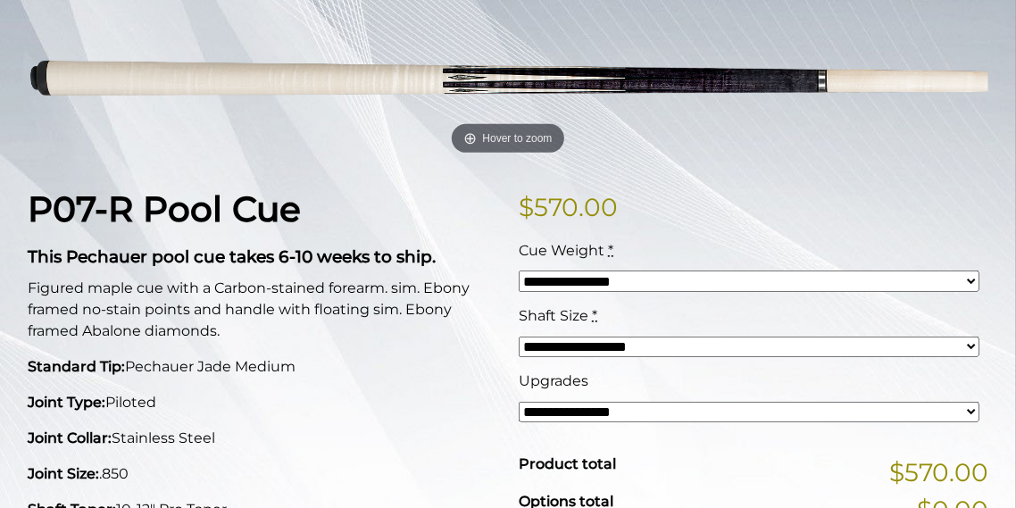
scroll to position [260, 0]
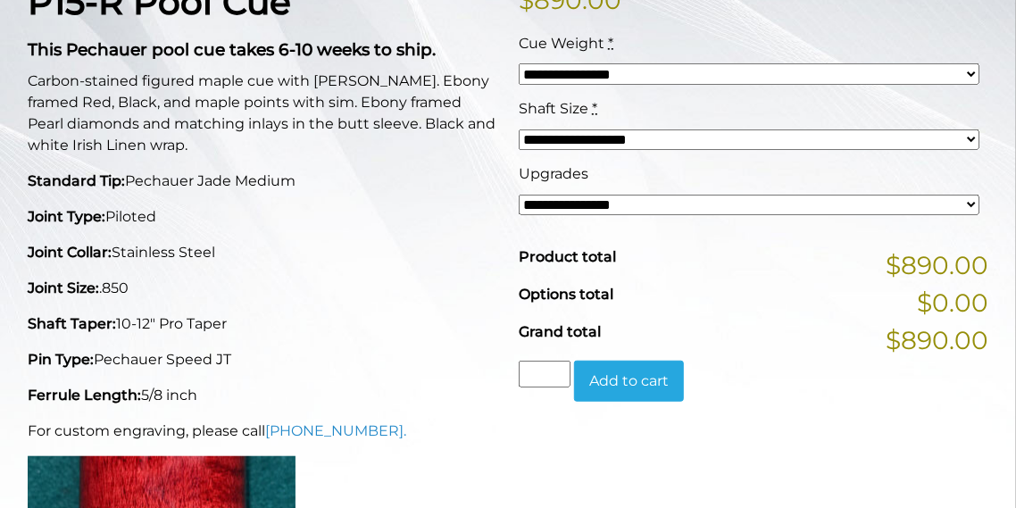
scroll to position [423, 0]
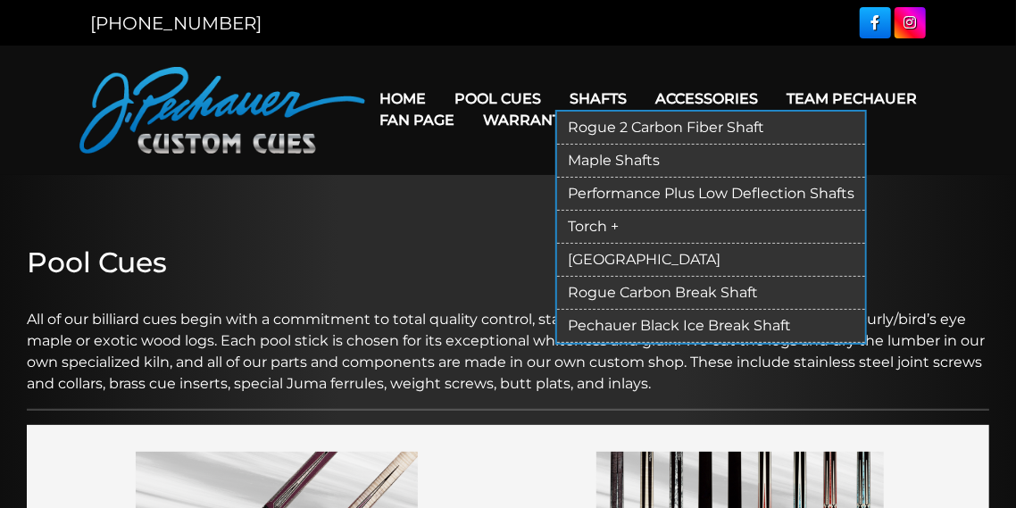
click at [603, 122] on link "Rogue 2 Carbon Fiber Shaft" at bounding box center [711, 128] width 308 height 33
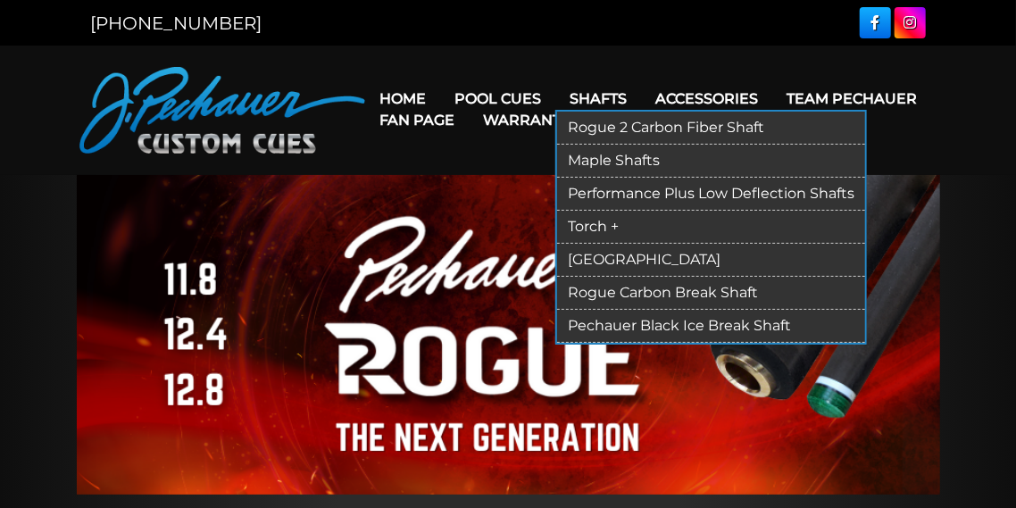
click at [621, 196] on link "Performance Plus Low Deflection Shafts" at bounding box center [711, 194] width 308 height 33
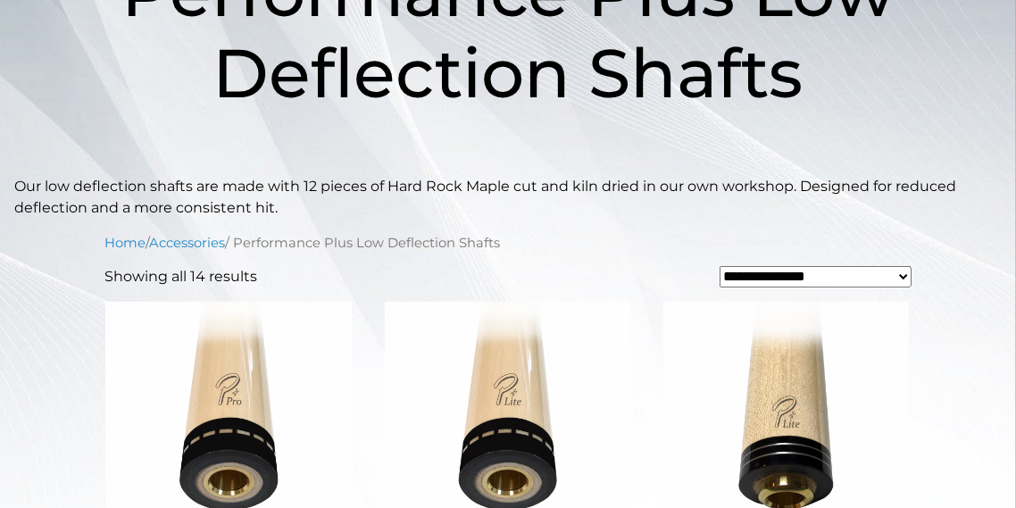
scroll to position [49, 0]
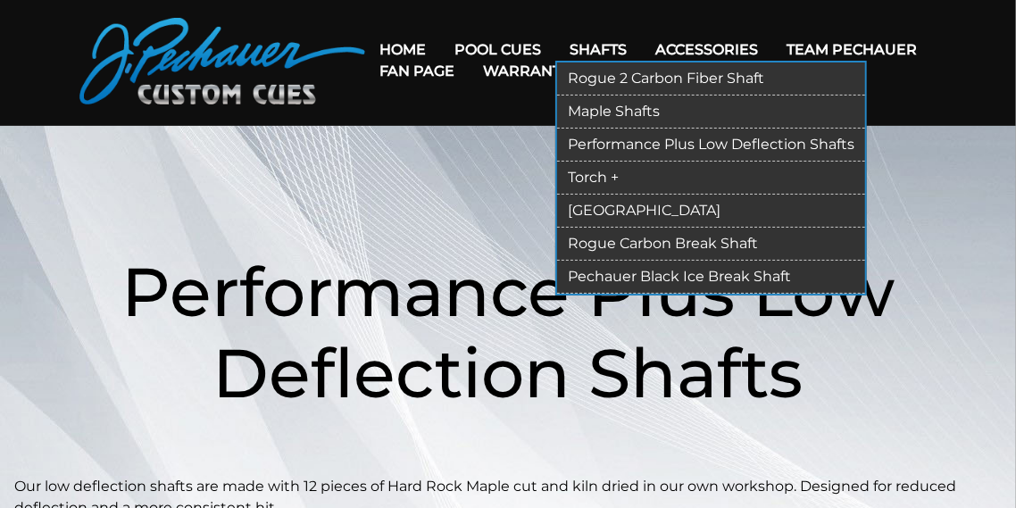
click at [612, 181] on link "Torch +" at bounding box center [711, 178] width 308 height 33
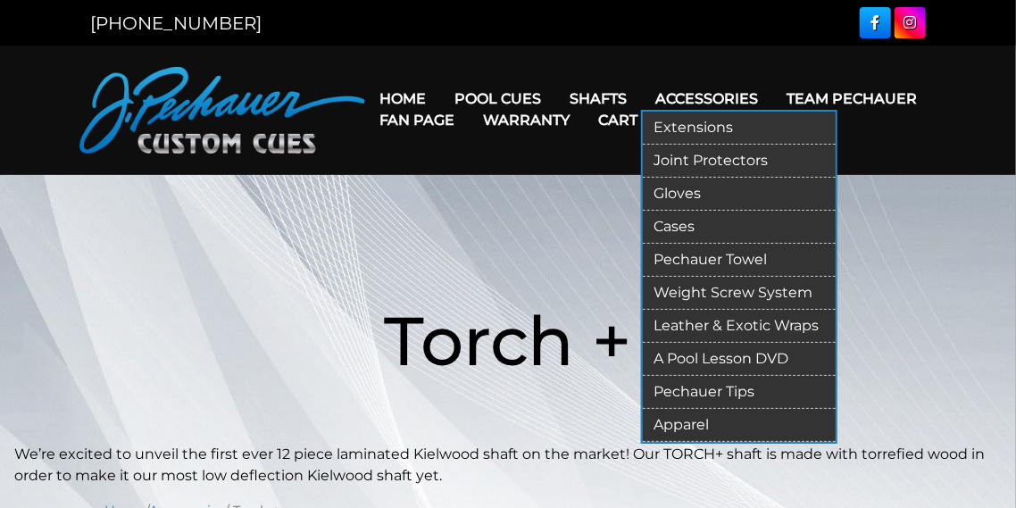
click at [687, 331] on link "Leather & Exotic Wraps" at bounding box center [739, 326] width 193 height 33
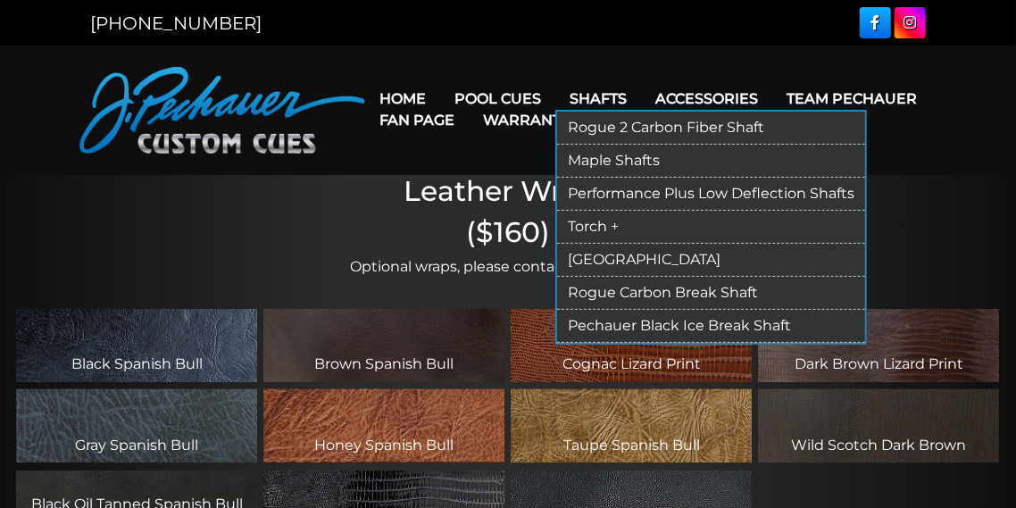
click at [594, 258] on link "[GEOGRAPHIC_DATA]" at bounding box center [711, 260] width 308 height 33
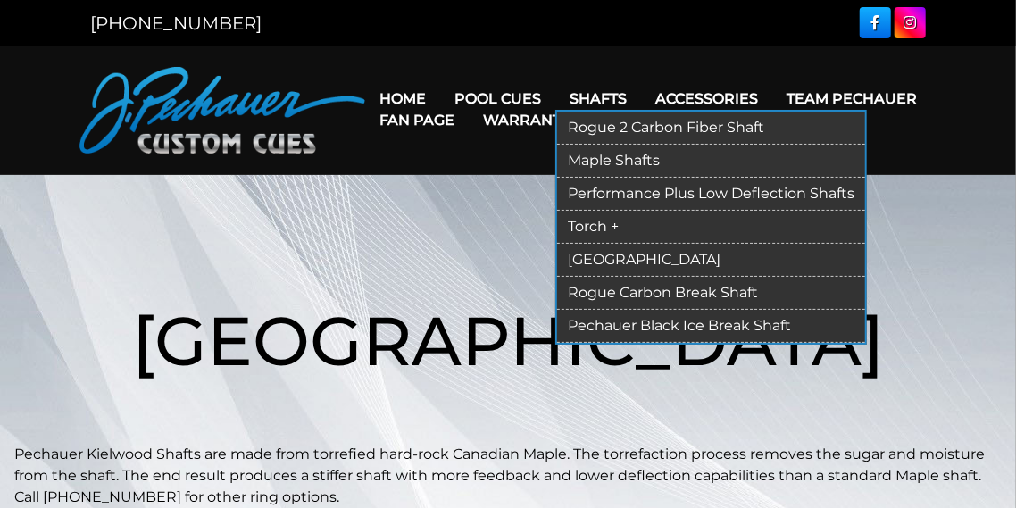
click at [592, 229] on link "Torch +" at bounding box center [711, 227] width 308 height 33
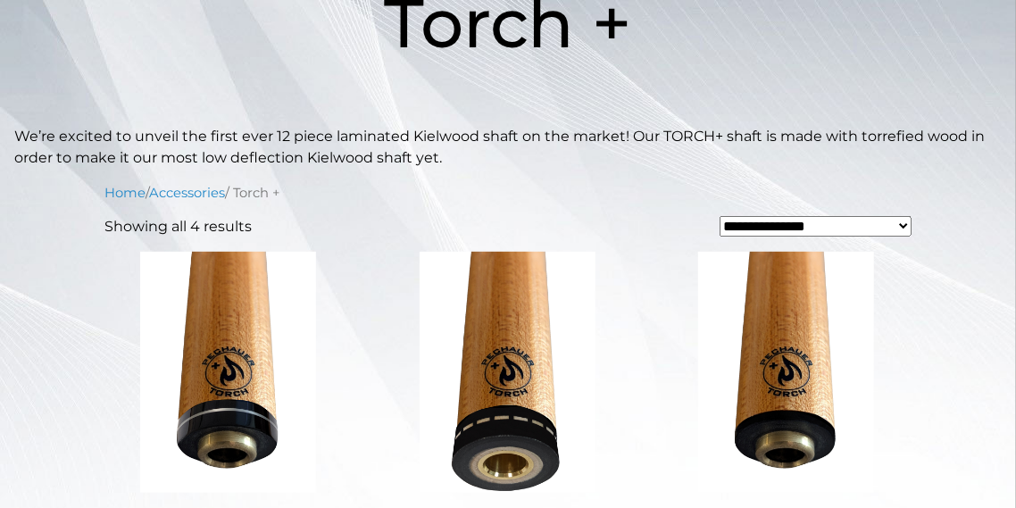
scroll to position [392, 0]
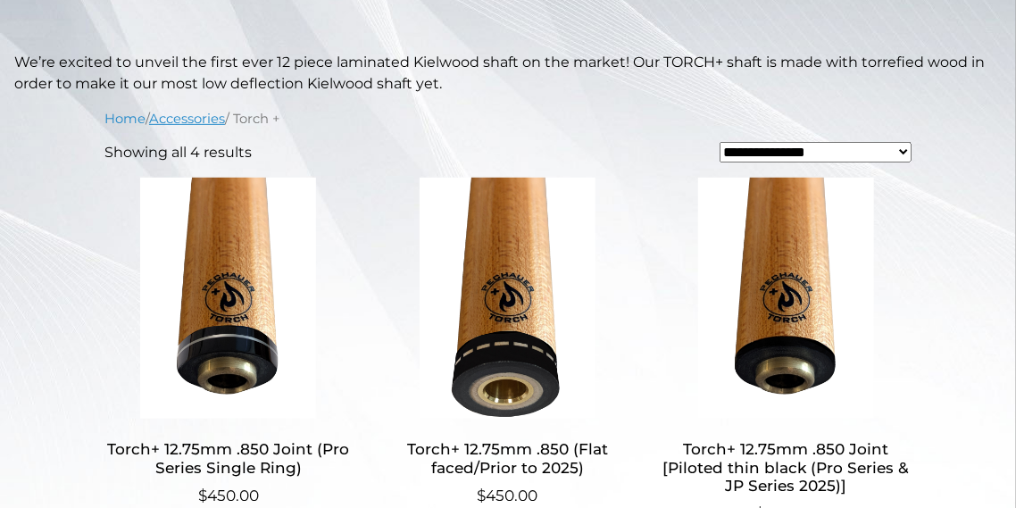
click at [187, 114] on link "Accessories" at bounding box center [187, 119] width 76 height 16
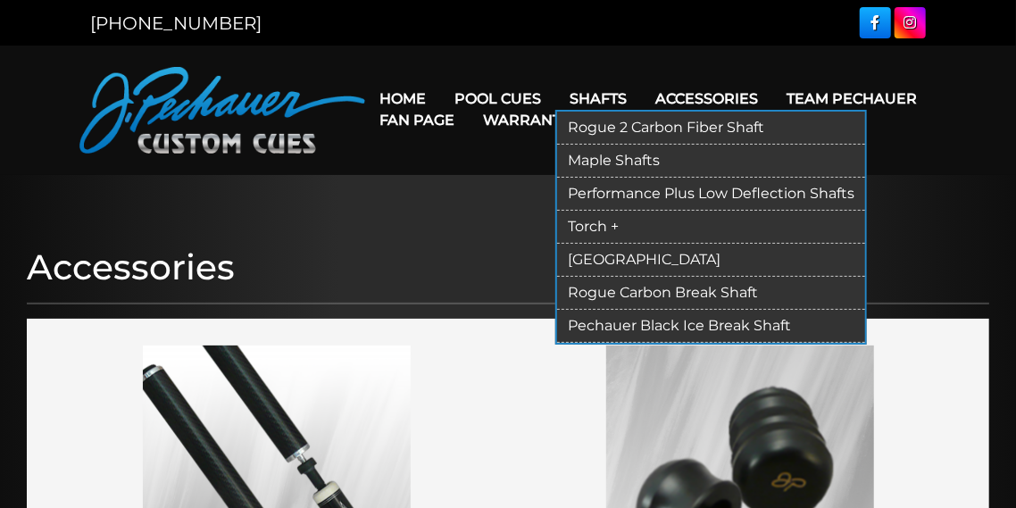
click at [592, 123] on link "Rogue 2 Carbon Fiber Shaft" at bounding box center [711, 128] width 308 height 33
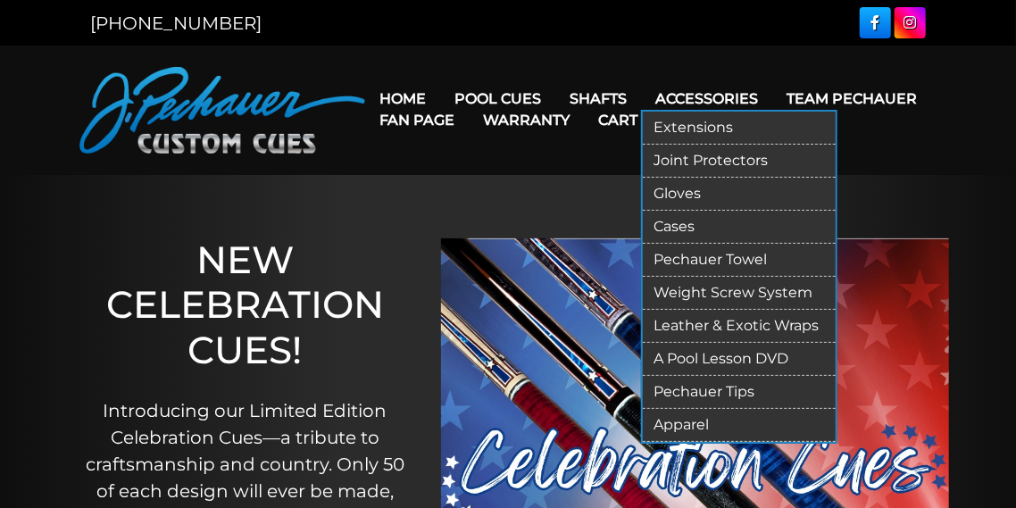
click at [709, 164] on link "Joint Protectors" at bounding box center [739, 161] width 193 height 33
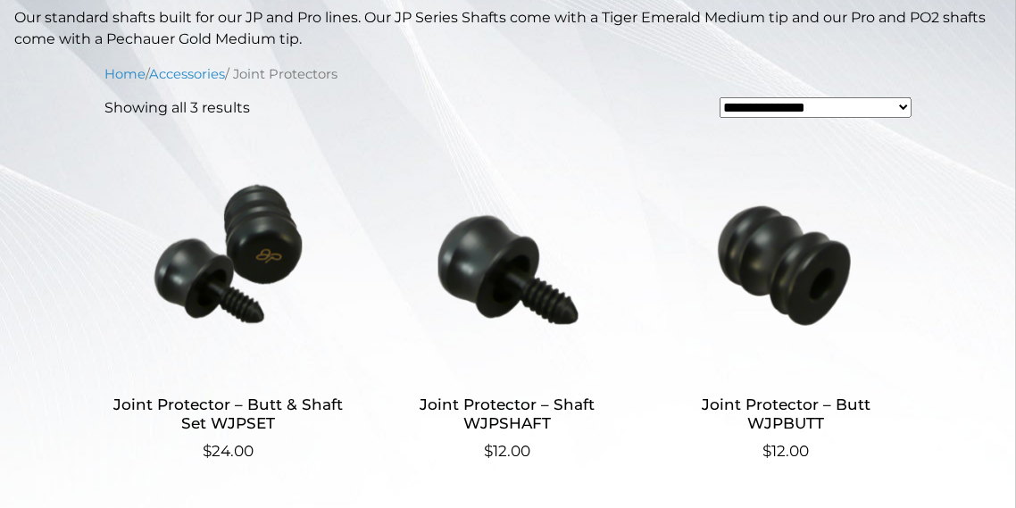
scroll to position [470, 0]
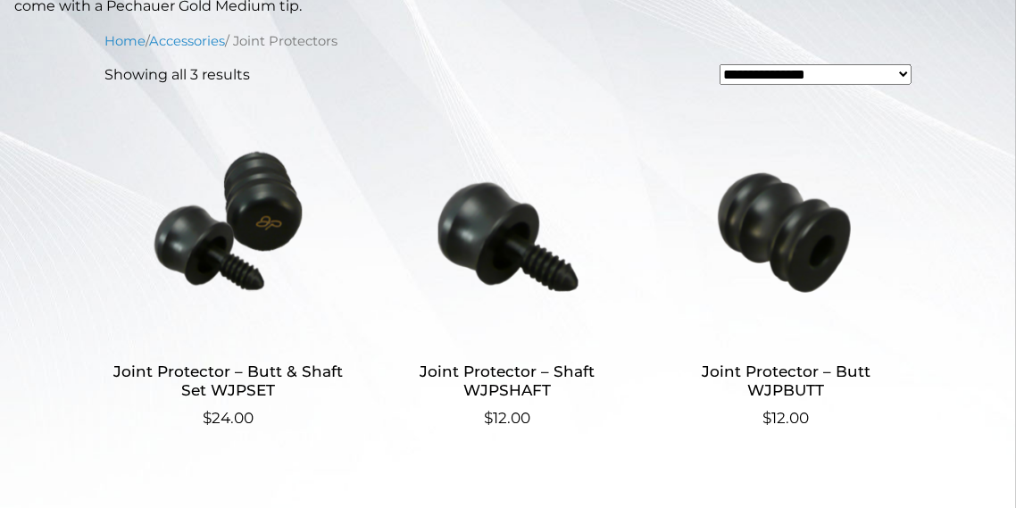
click at [787, 226] on img at bounding box center [786, 220] width 248 height 241
click at [250, 222] on img at bounding box center [228, 220] width 248 height 241
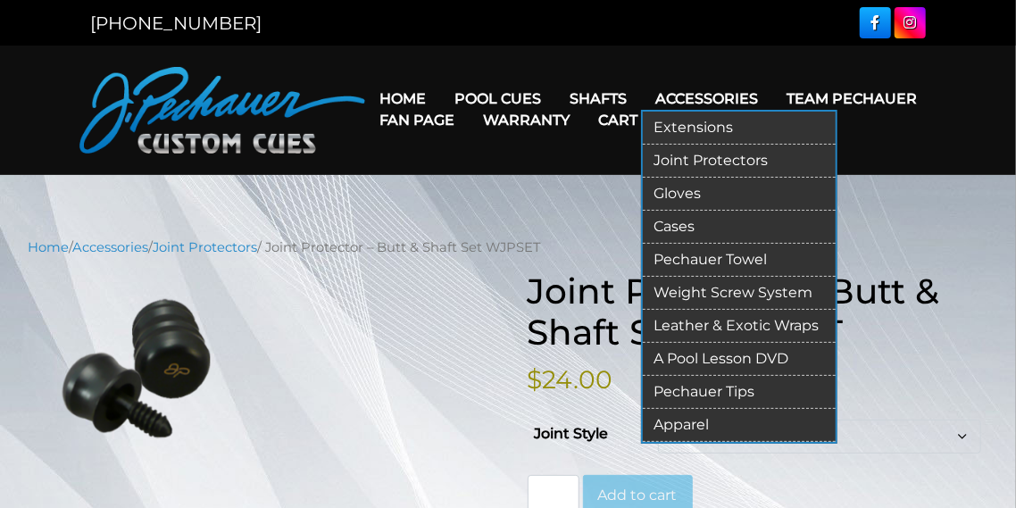
click at [683, 393] on link "Pechauer Tips" at bounding box center [739, 392] width 193 height 33
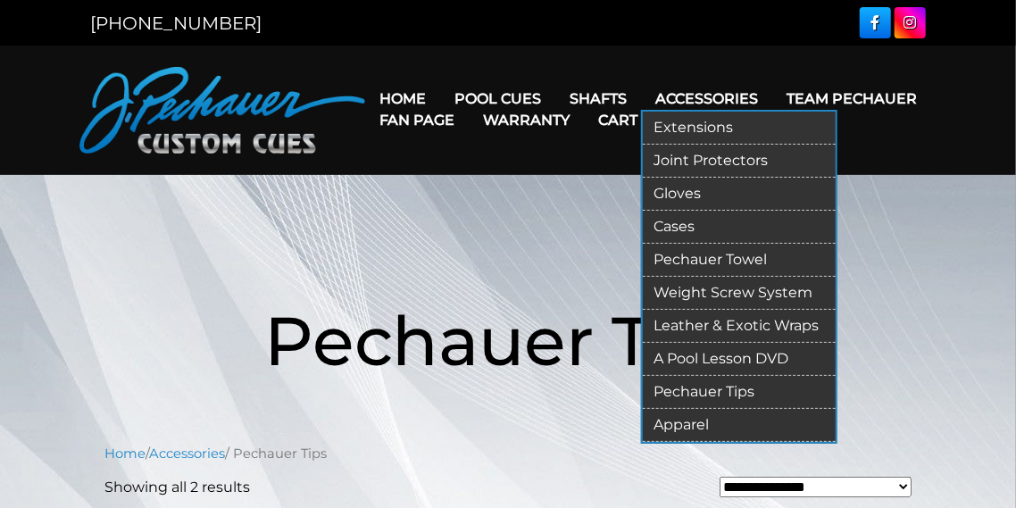
click at [693, 260] on link "Pechauer Towel" at bounding box center [739, 260] width 193 height 33
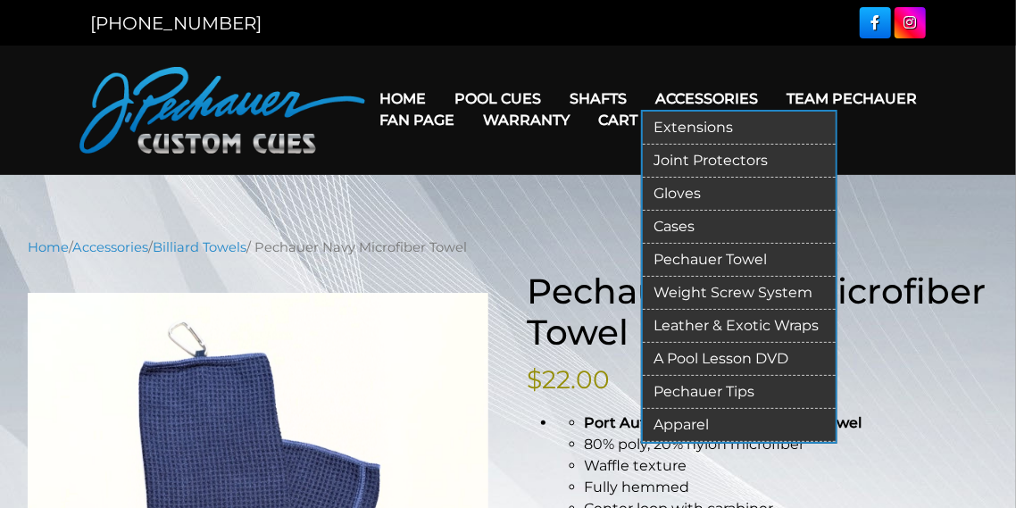
click at [751, 295] on link "Weight Screw System" at bounding box center [739, 293] width 193 height 33
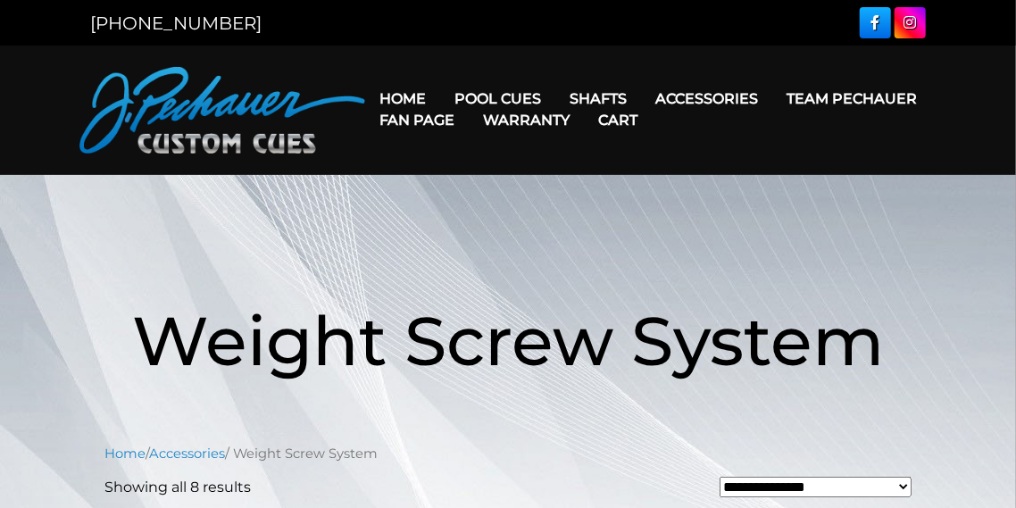
click at [537, 118] on link "Warranty" at bounding box center [526, 120] width 115 height 46
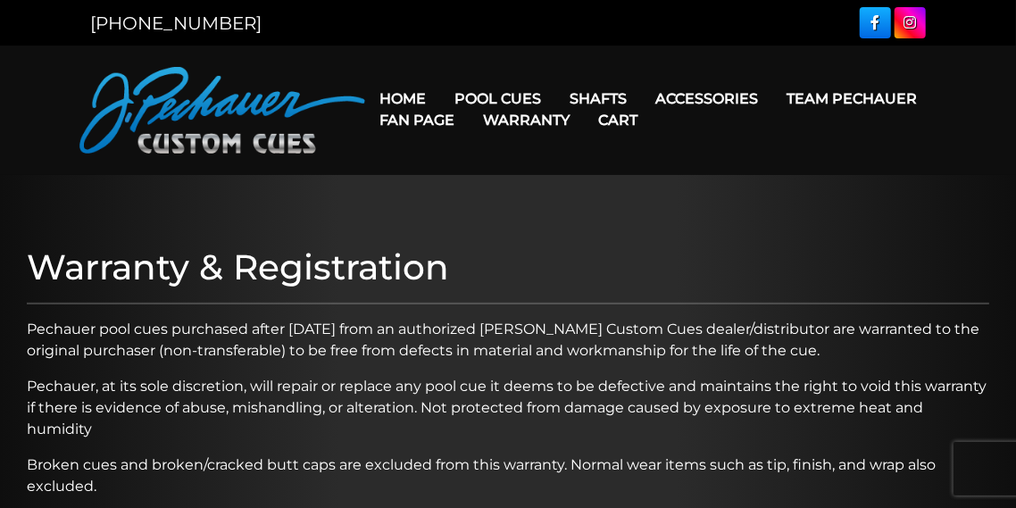
click at [416, 118] on link "Fan Page" at bounding box center [417, 120] width 104 height 46
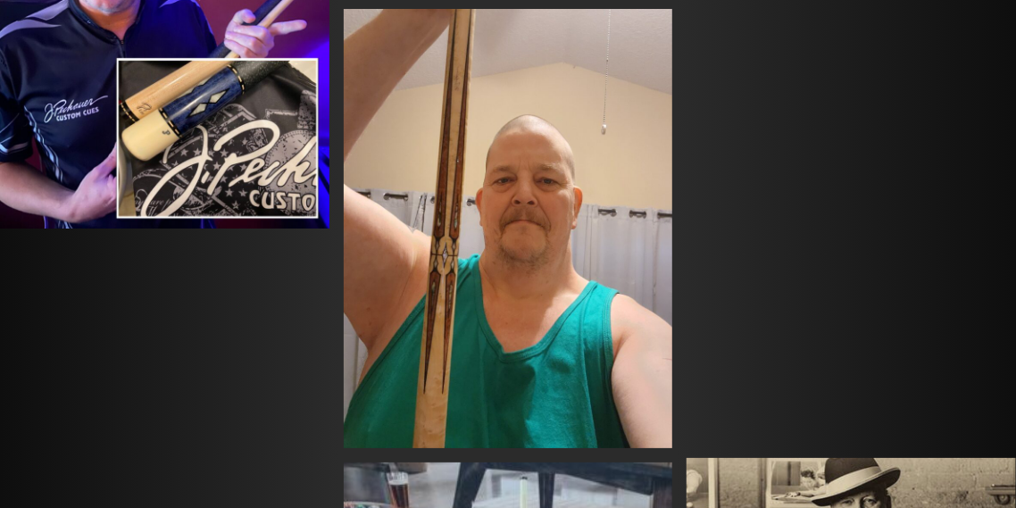
scroll to position [6043, 0]
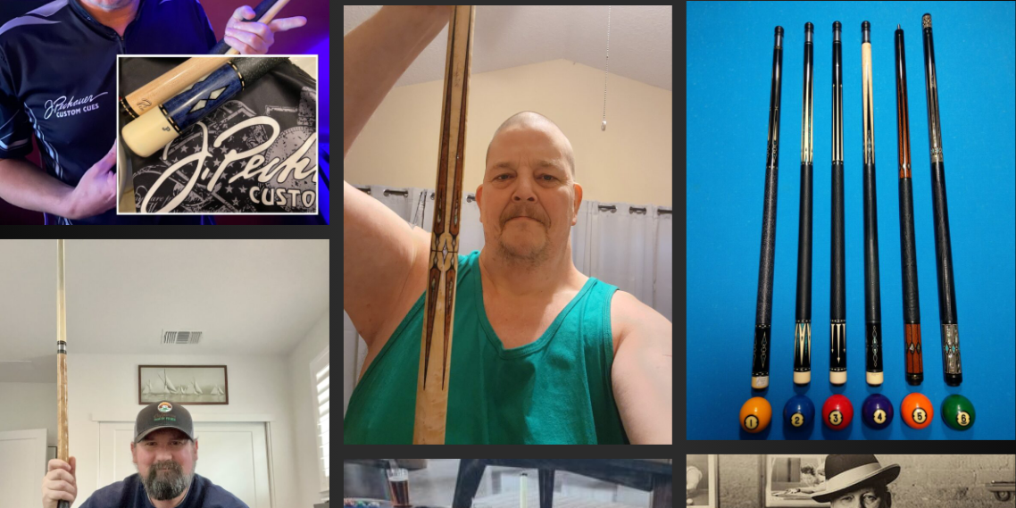
click at [873, 156] on img at bounding box center [851, 220] width 329 height 439
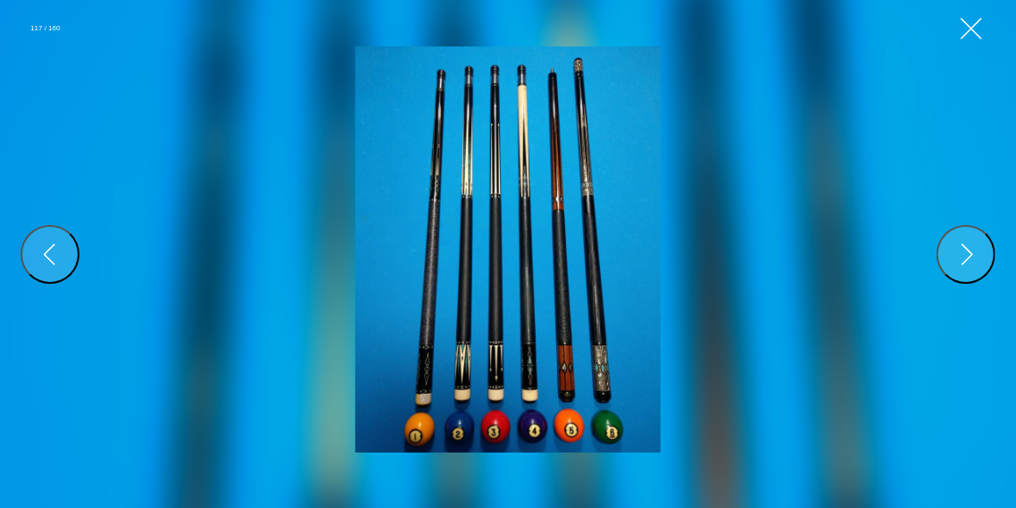
scroll to position [5999, 0]
click at [962, 256] on div "Next" at bounding box center [967, 254] width 29 height 29
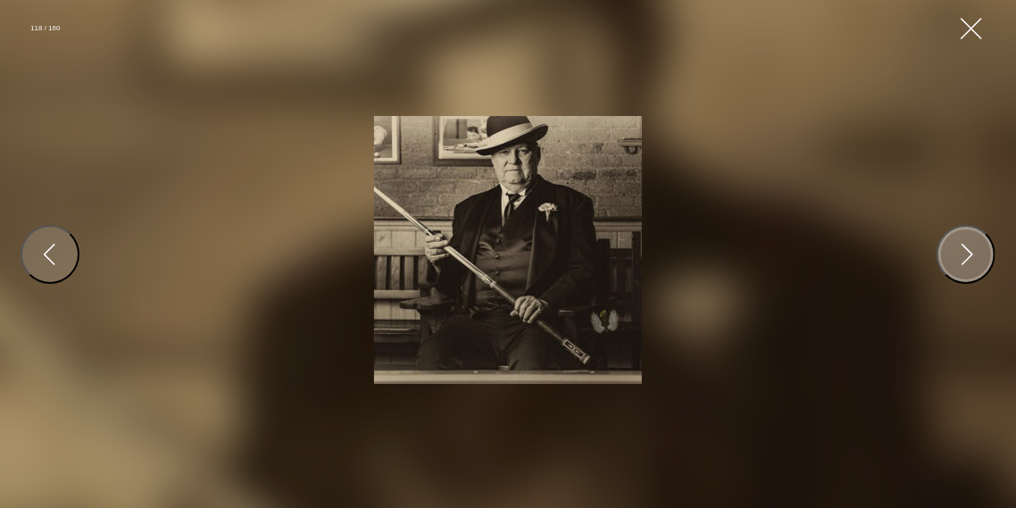
click at [959, 254] on div "Next" at bounding box center [967, 254] width 29 height 29
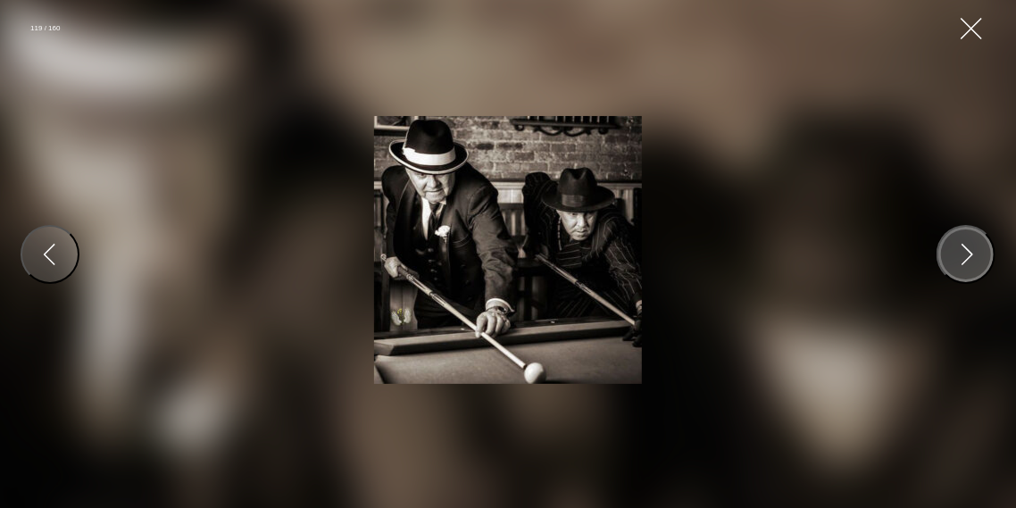
click at [959, 254] on div "Next" at bounding box center [967, 254] width 29 height 29
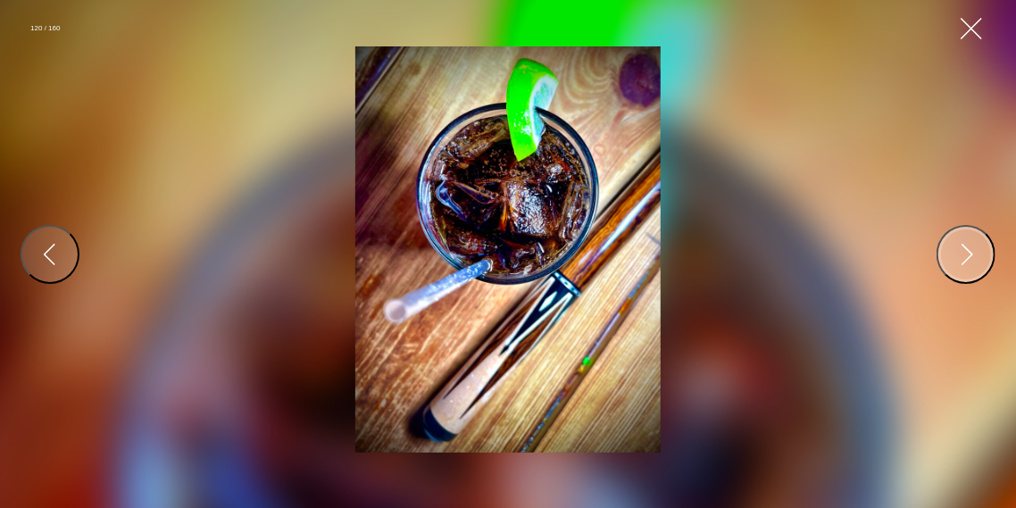
click at [959, 254] on div "Next" at bounding box center [967, 254] width 29 height 29
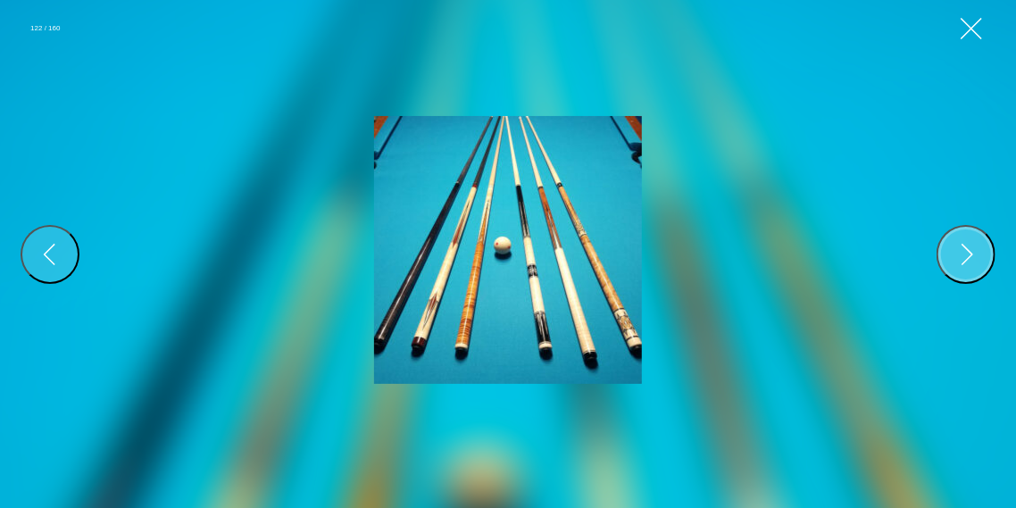
click at [959, 254] on div "Next" at bounding box center [967, 254] width 29 height 29
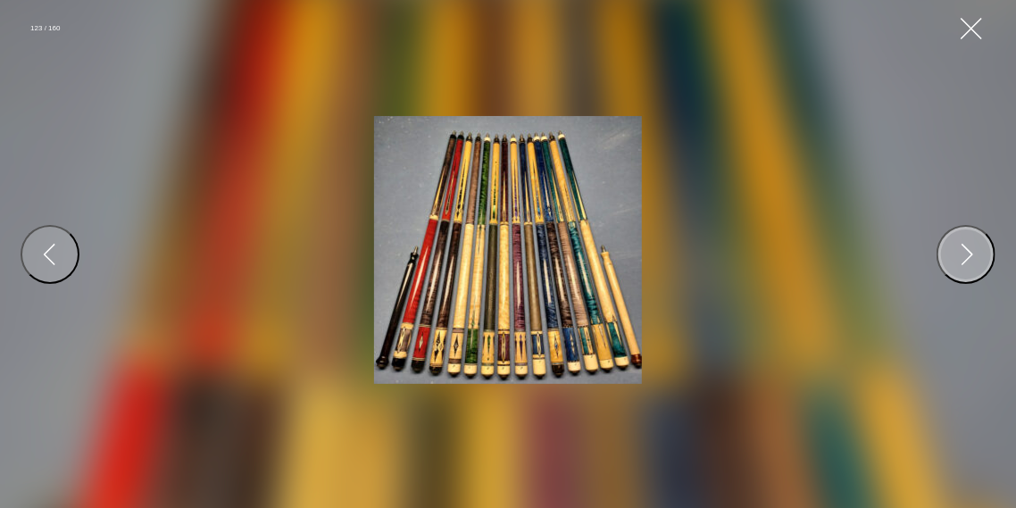
click at [959, 254] on div "Next" at bounding box center [967, 254] width 29 height 29
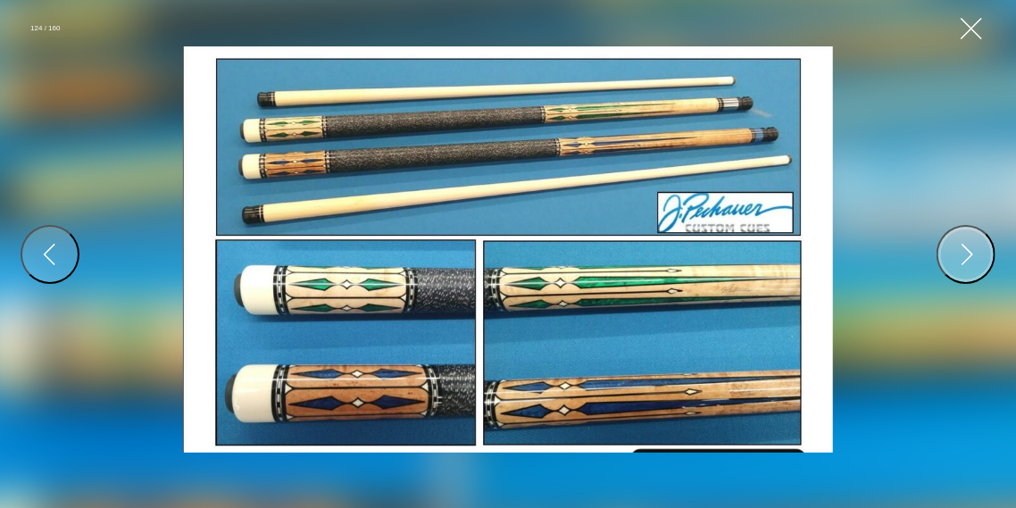
click at [958, 254] on div "Next" at bounding box center [967, 254] width 29 height 29
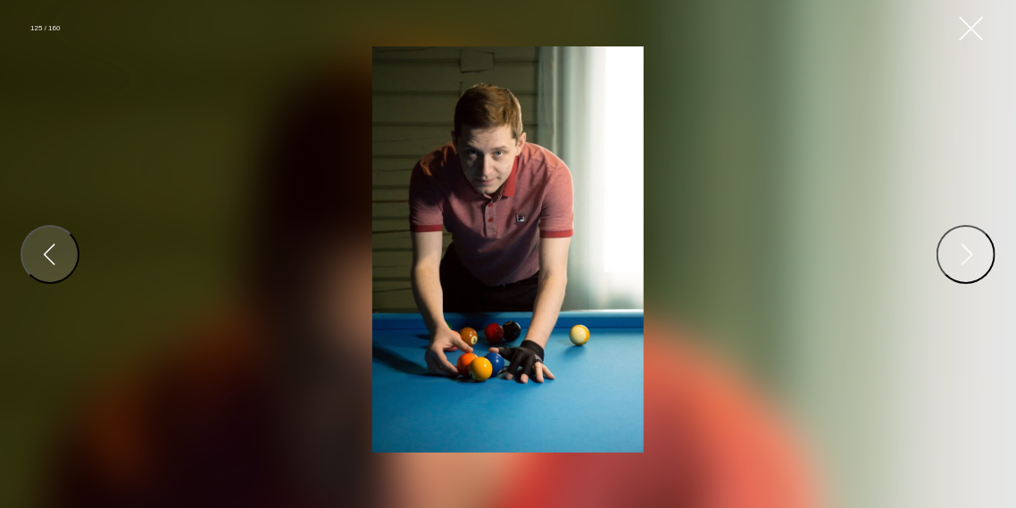
click at [966, 25] on button "Close Gallery" at bounding box center [971, 28] width 32 height 32
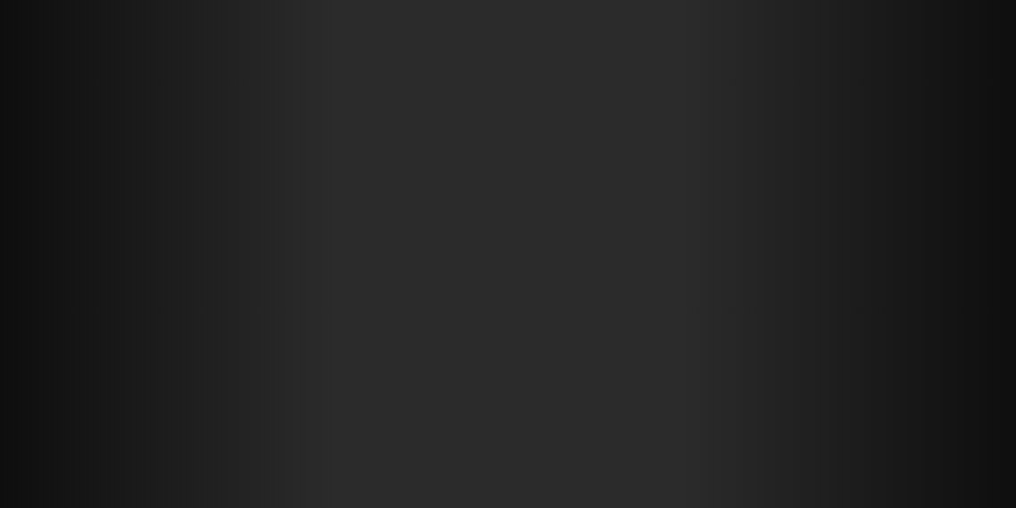
scroll to position [10352, 0]
